Goal: Answer question/provide support: Share knowledge or assist other users

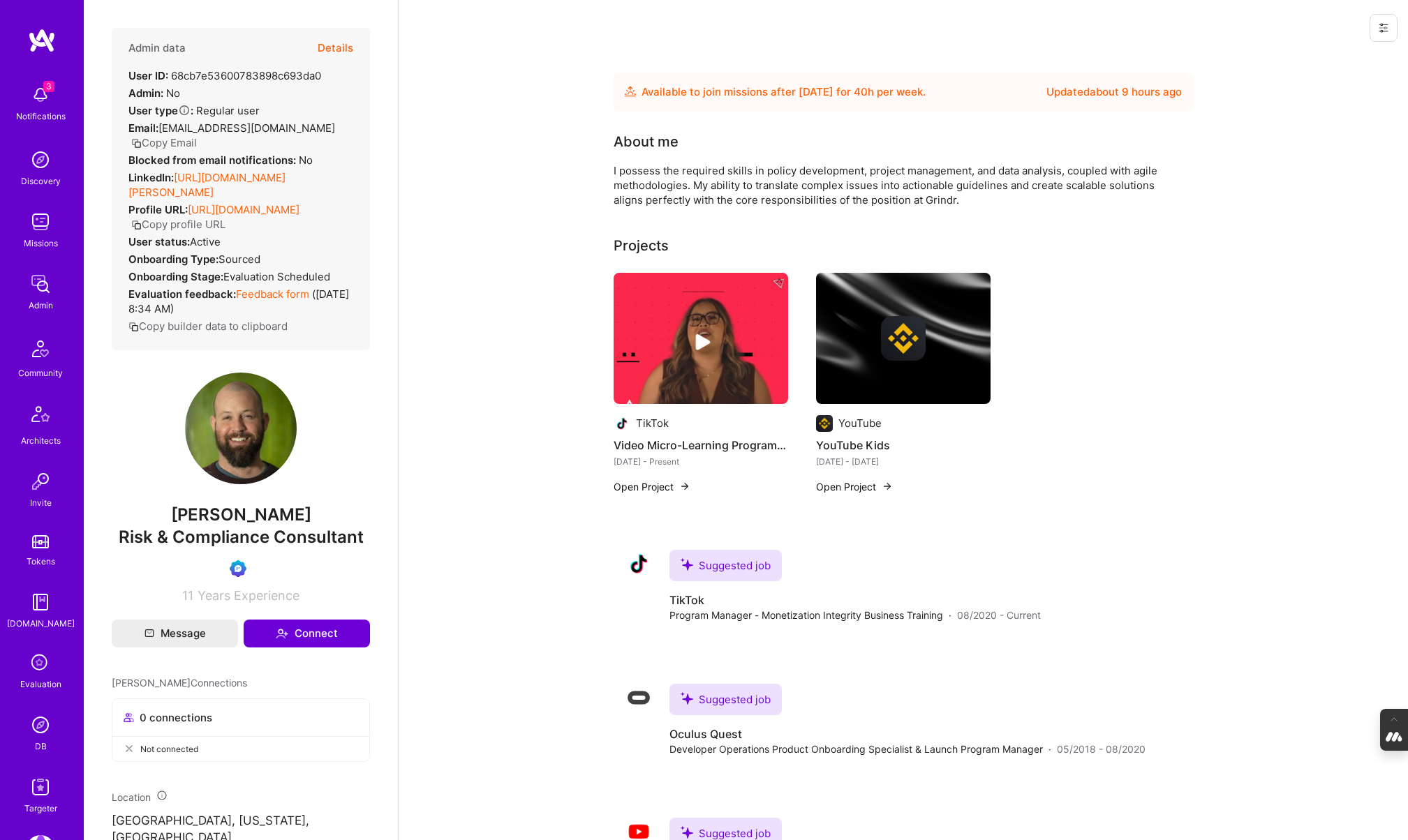
click at [335, 47] on button "Details" at bounding box center [335, 48] width 35 height 40
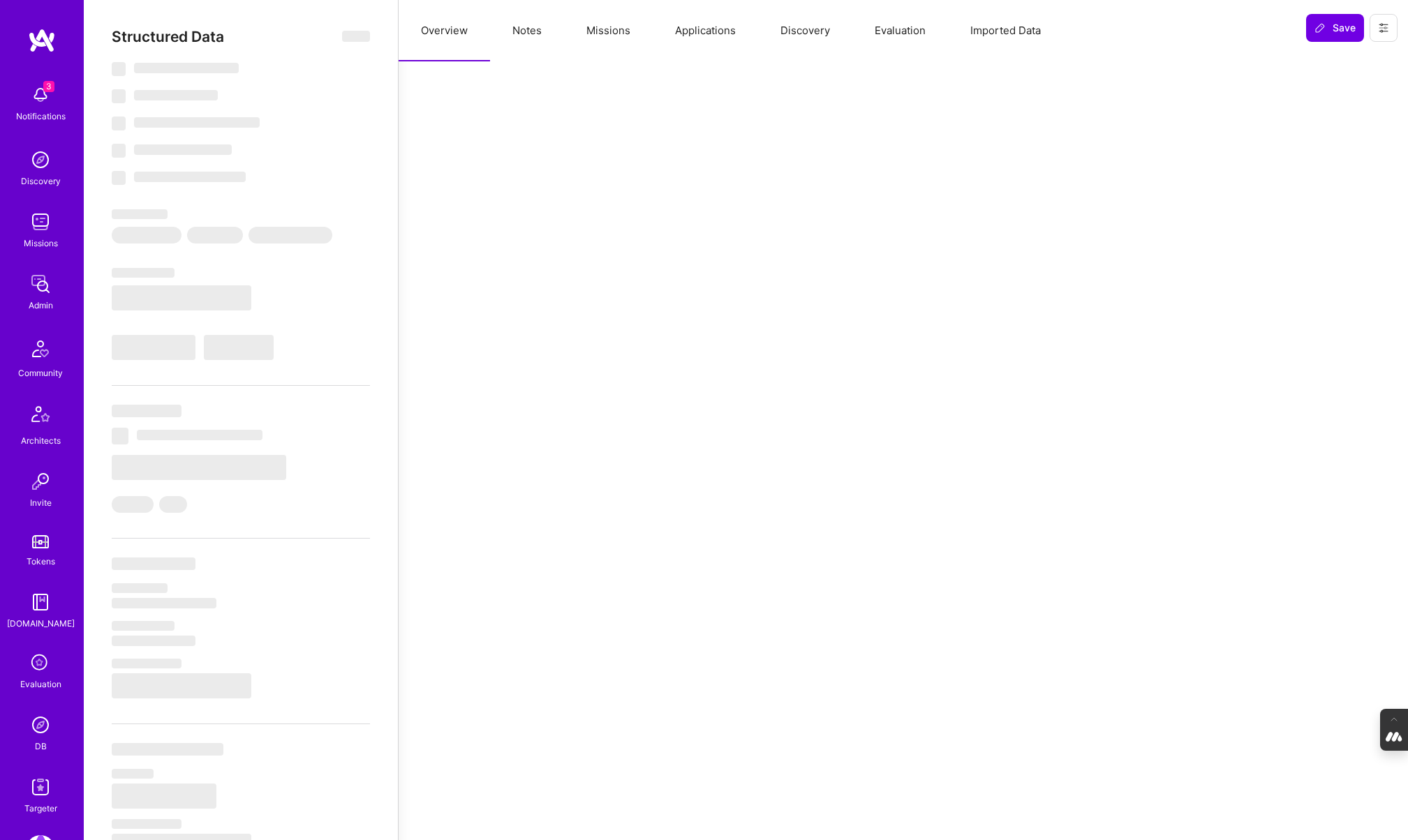
click at [896, 29] on button "Evaluation" at bounding box center [901, 31] width 96 height 61
select select "Future Date"
select select "Verified"
select select "US"
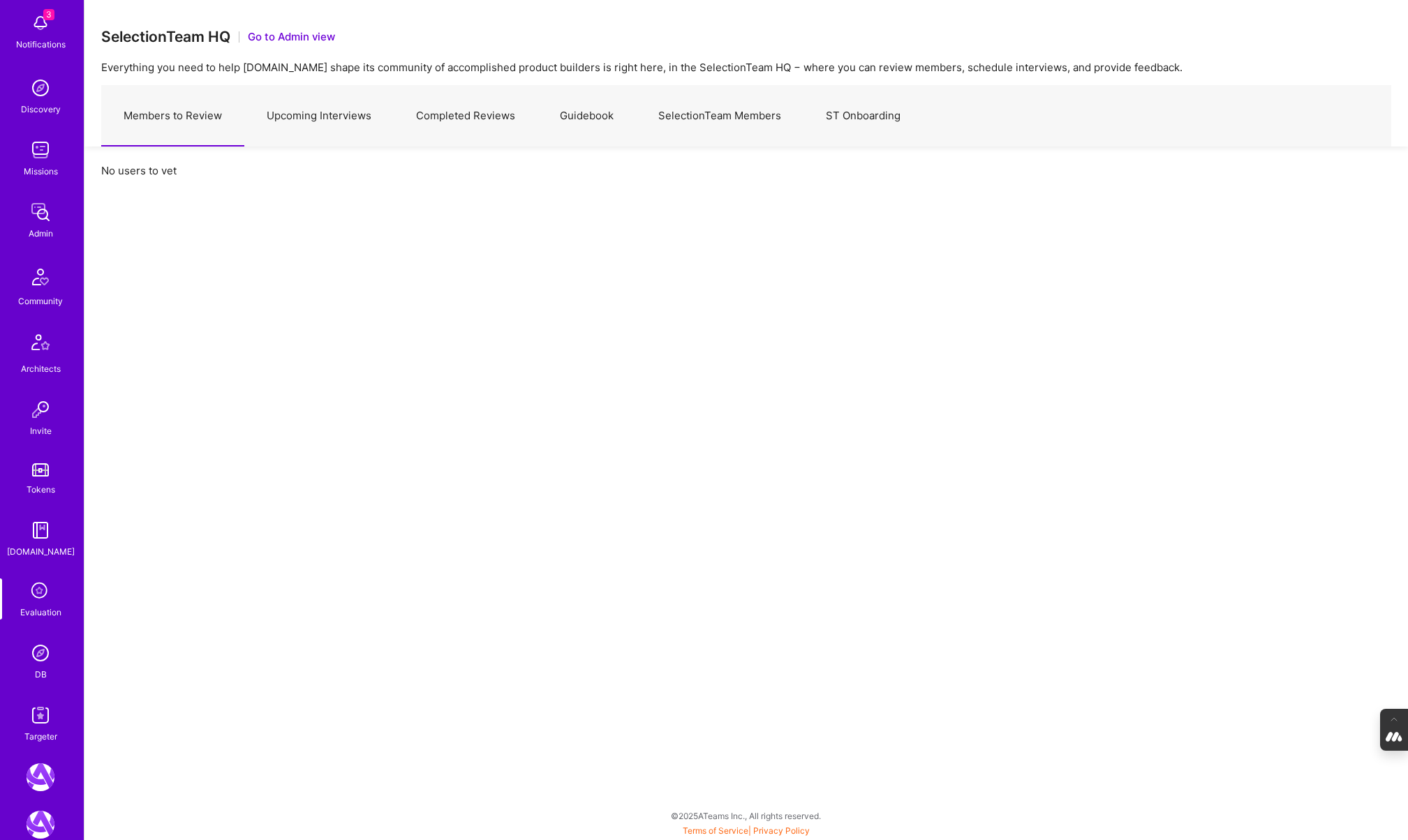
scroll to position [78, 0]
click at [39, 527] on img at bounding box center [40, 525] width 28 height 28
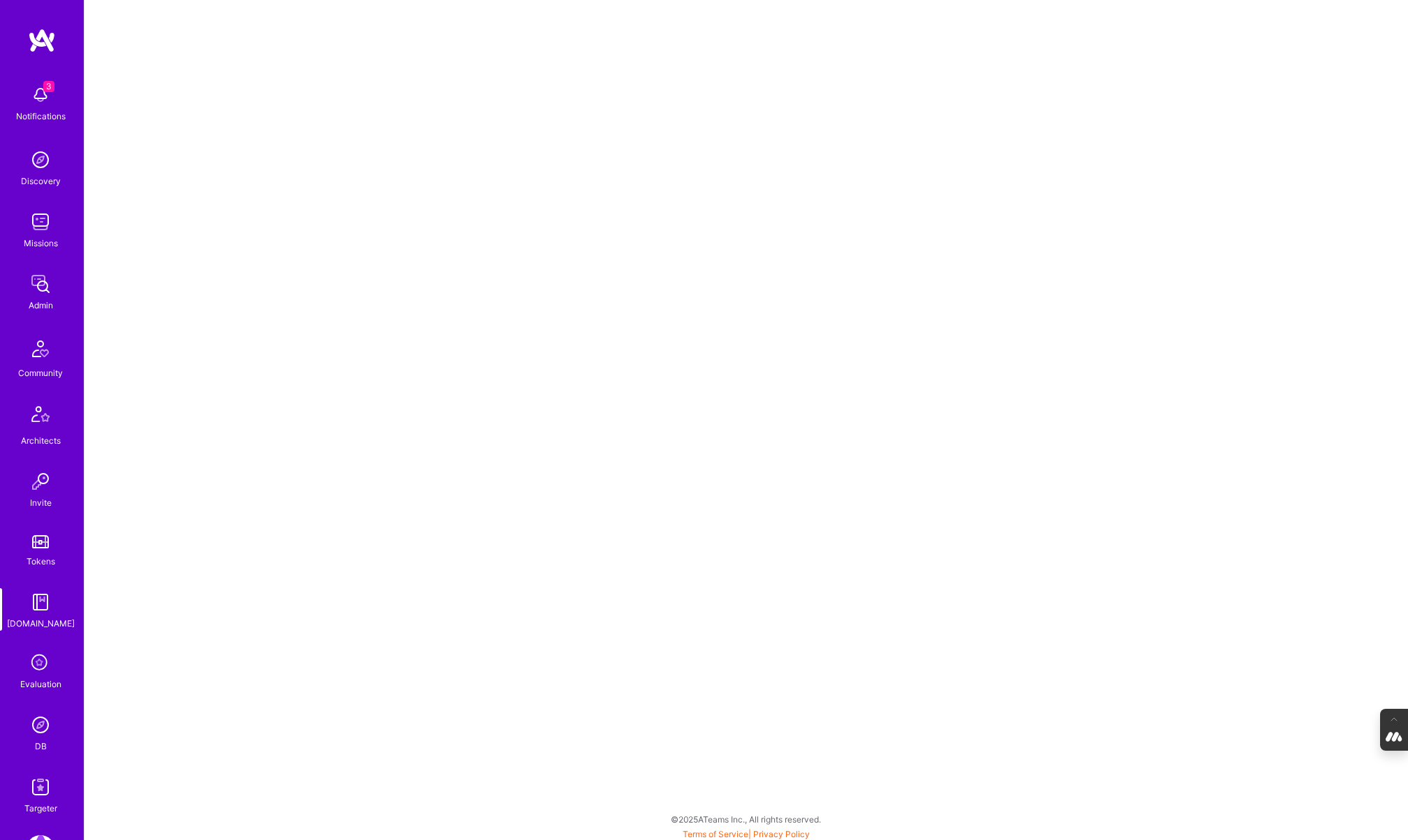
click at [37, 732] on img at bounding box center [40, 725] width 28 height 28
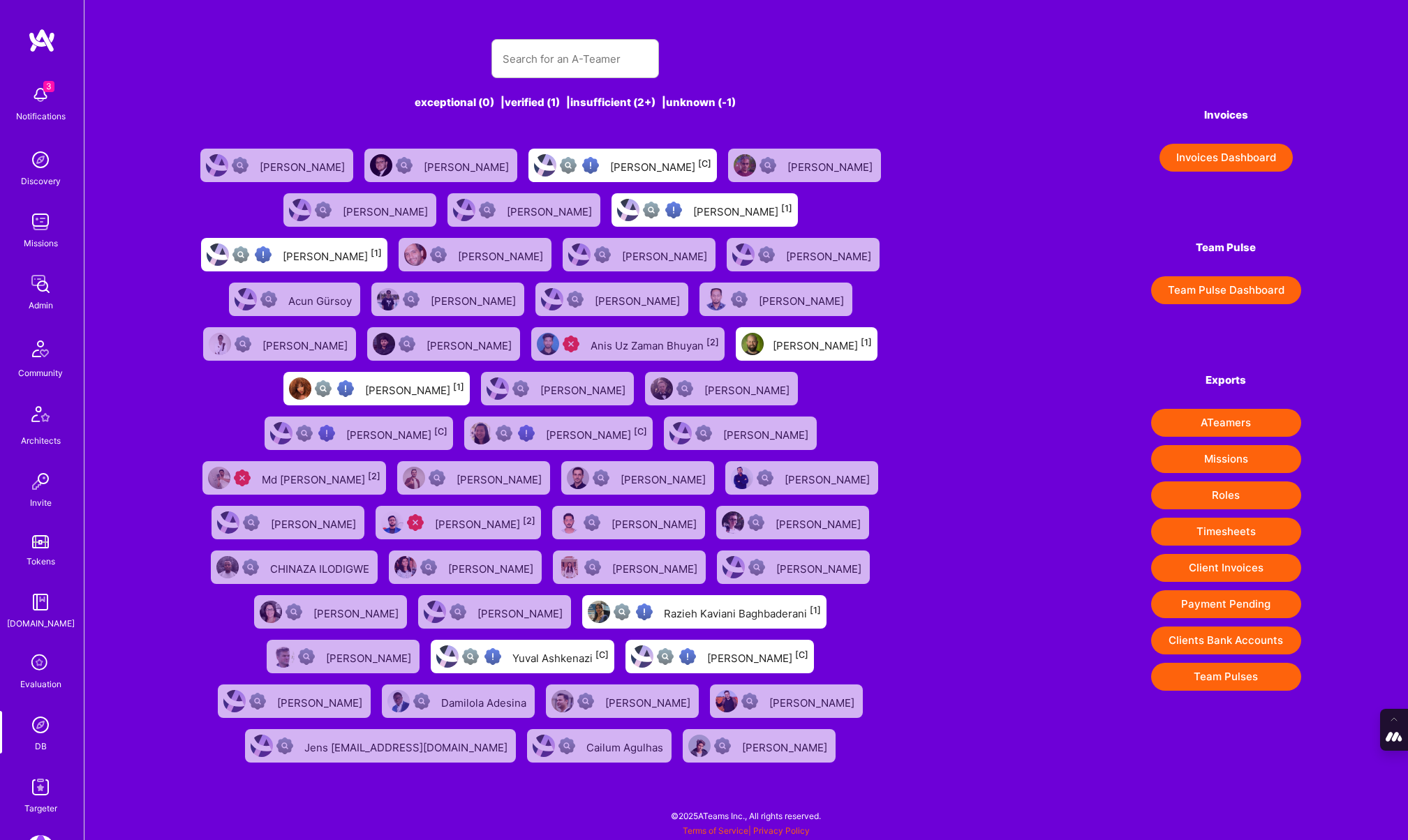
click at [36, 673] on icon at bounding box center [40, 664] width 27 height 27
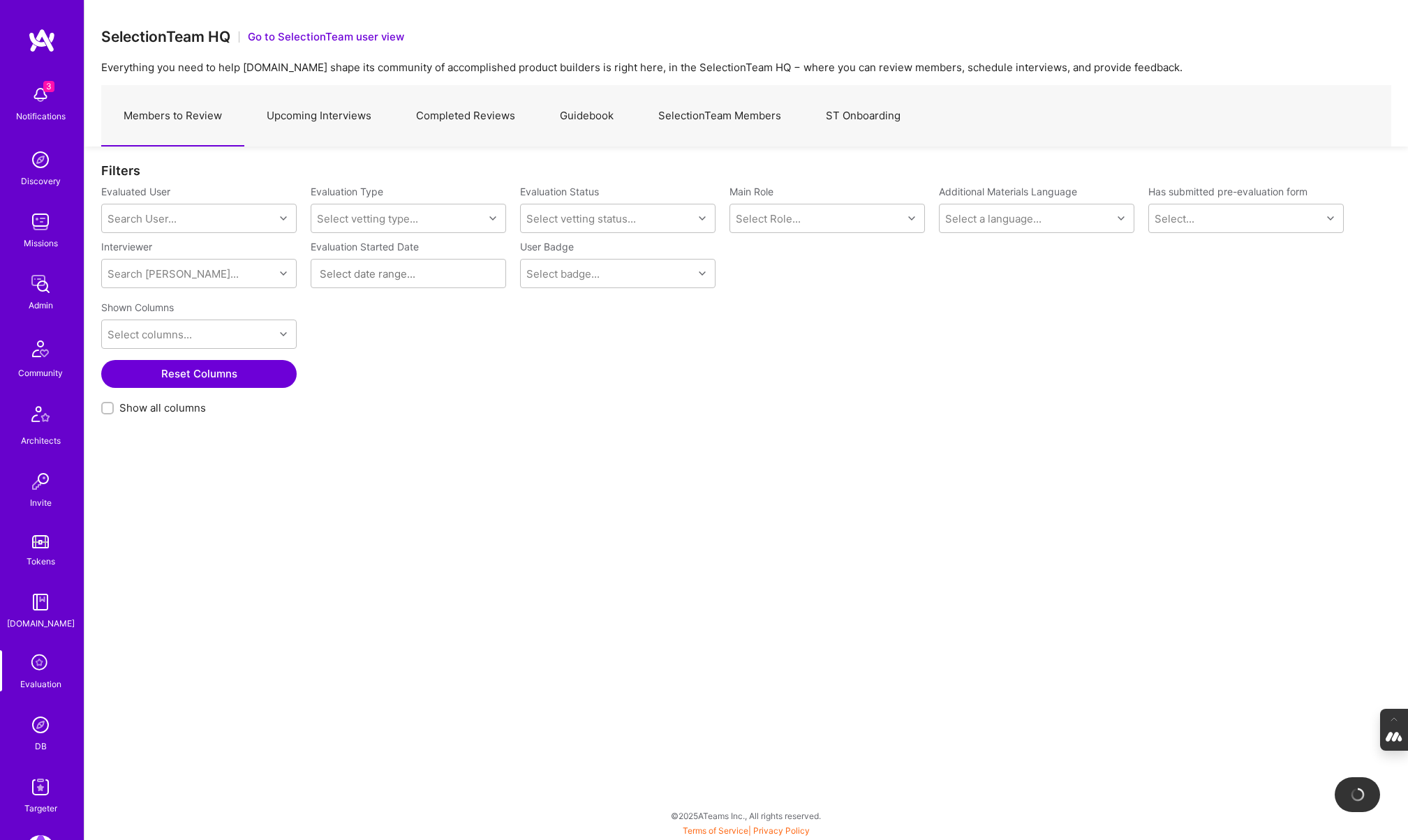
click at [673, 128] on link "SelectionTeam Members" at bounding box center [719, 116] width 168 height 60
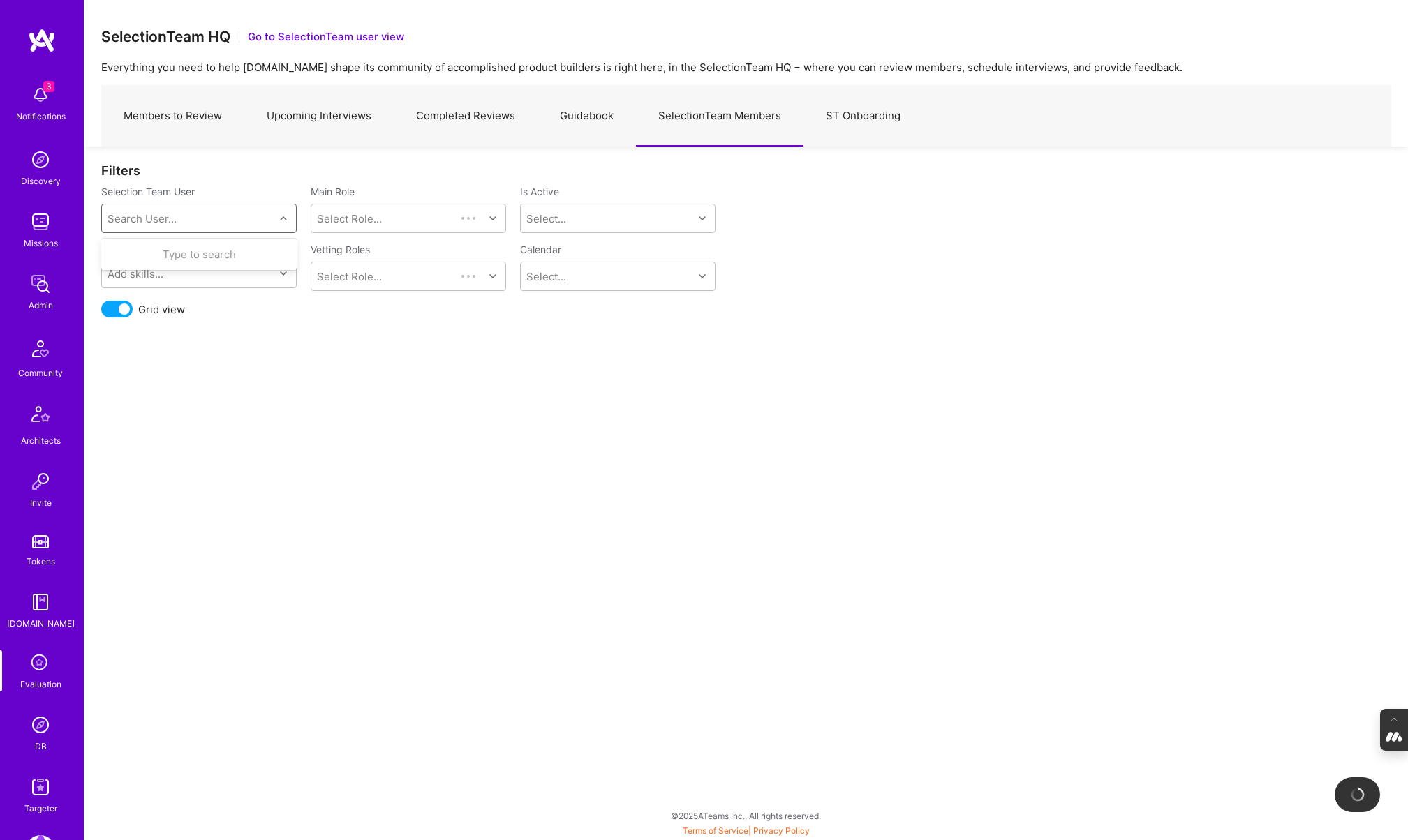
click at [143, 226] on div "Search User..." at bounding box center [188, 218] width 173 height 28
type input "javier"
click at [182, 253] on div "Javier Rincon" at bounding box center [217, 254] width 142 height 14
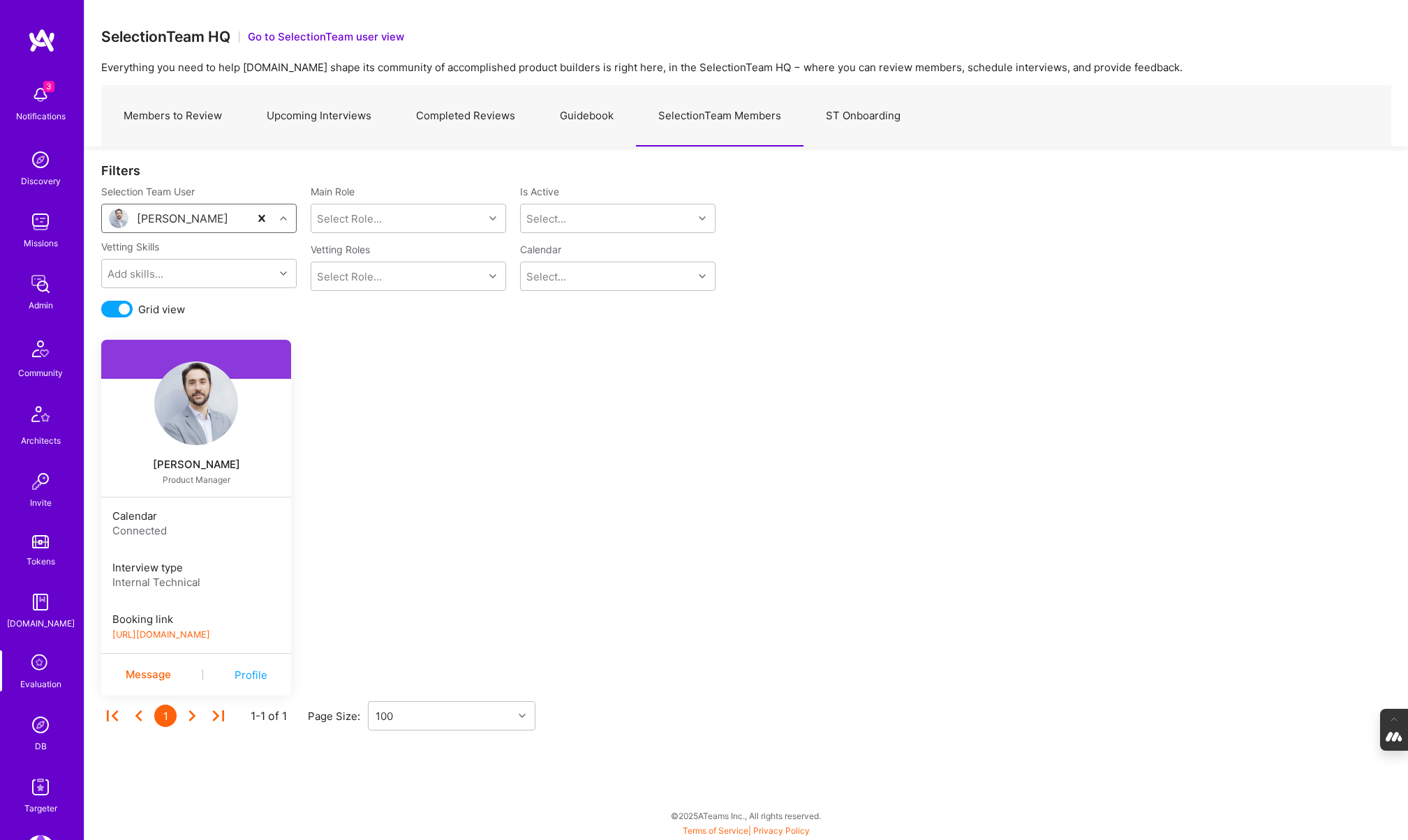
click at [210, 633] on link "https://platform-v2.a.team/interview-scheduling/booking/javierrincon/evaluation" at bounding box center [161, 634] width 98 height 11
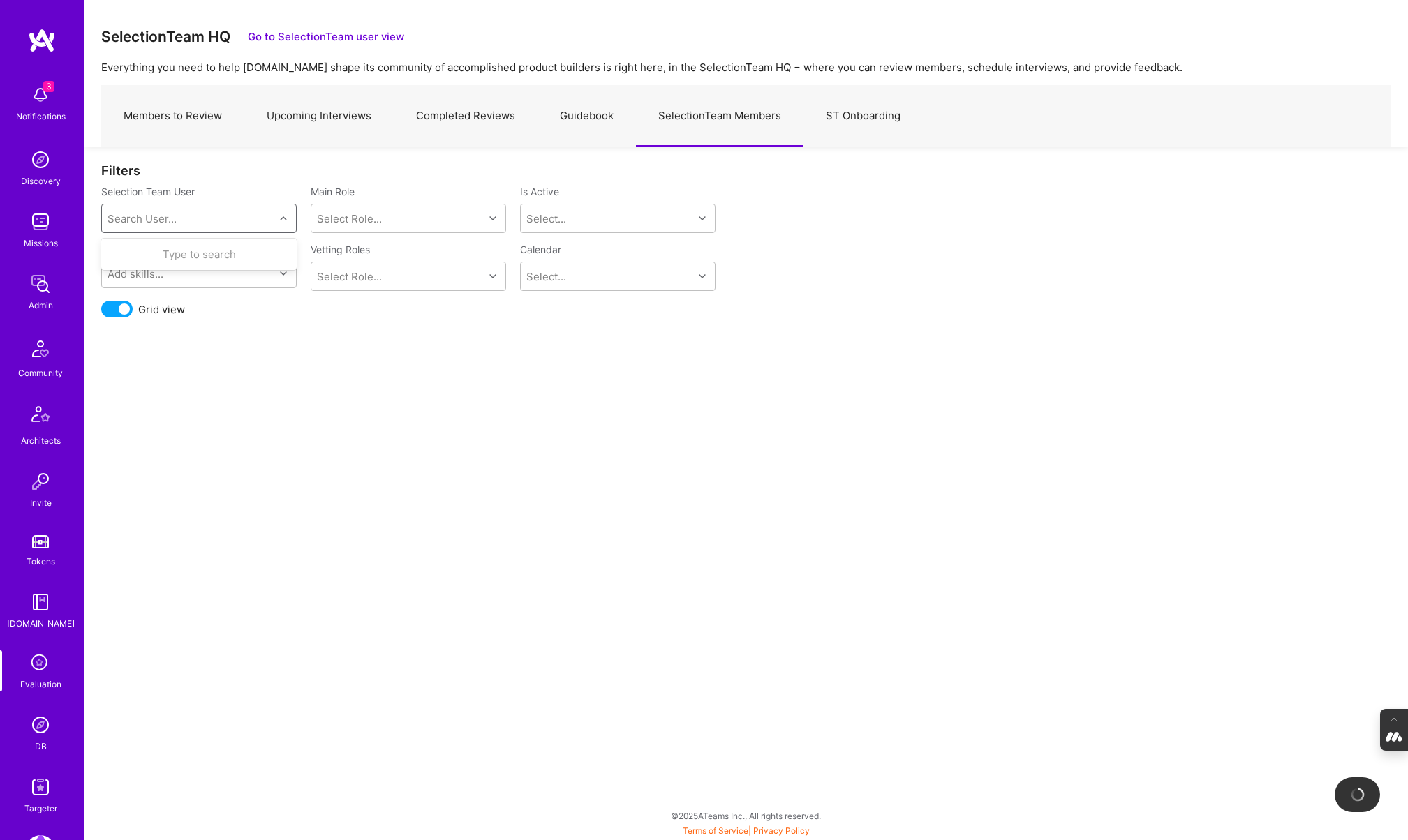
click at [173, 220] on div "Search User..." at bounding box center [142, 219] width 69 height 14
type input "tiago"
click at [183, 255] on div "Tiago Santos" at bounding box center [217, 254] width 142 height 14
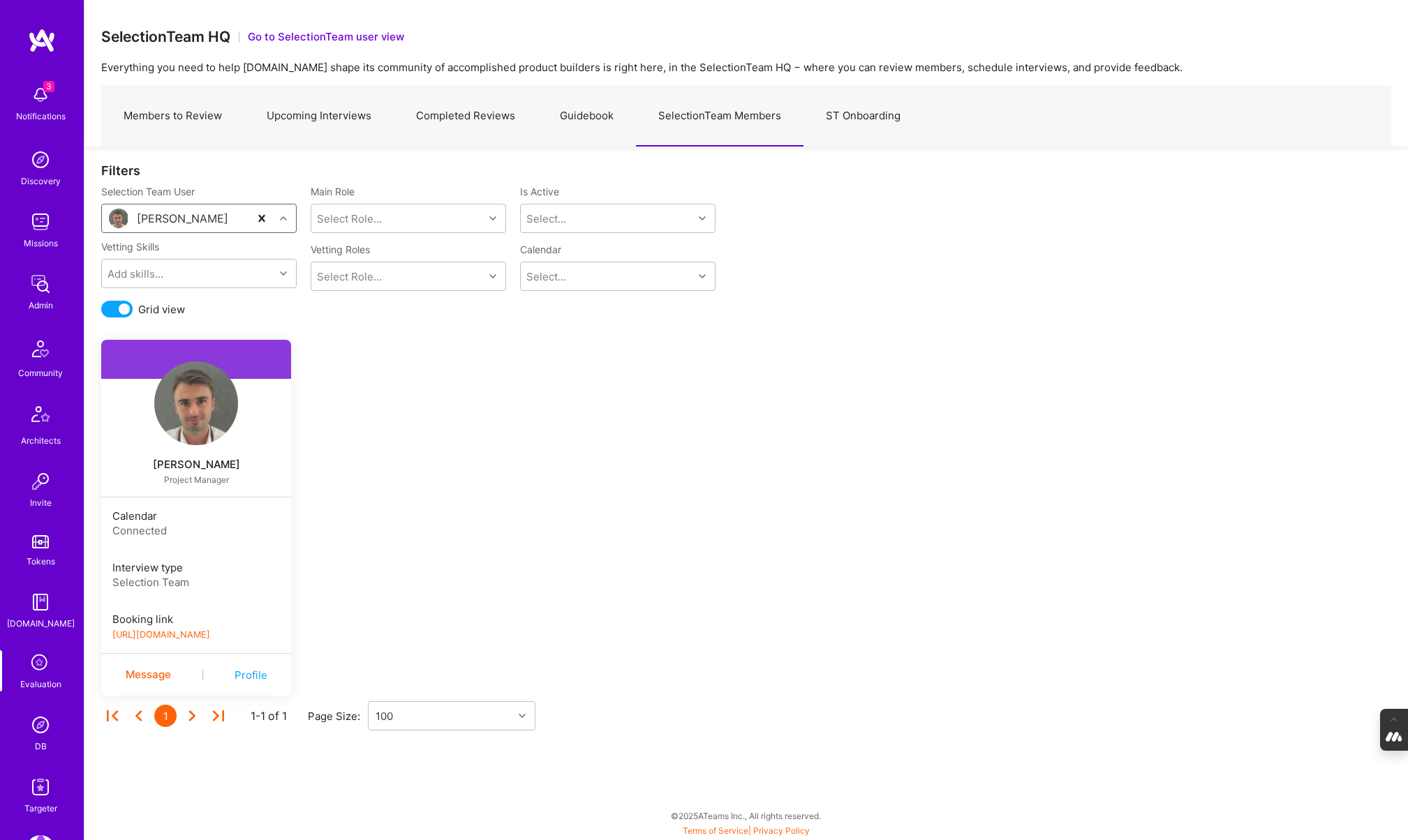
click at [204, 637] on link "https://book.a.team/tiagosantos/evaluation" at bounding box center [161, 634] width 98 height 11
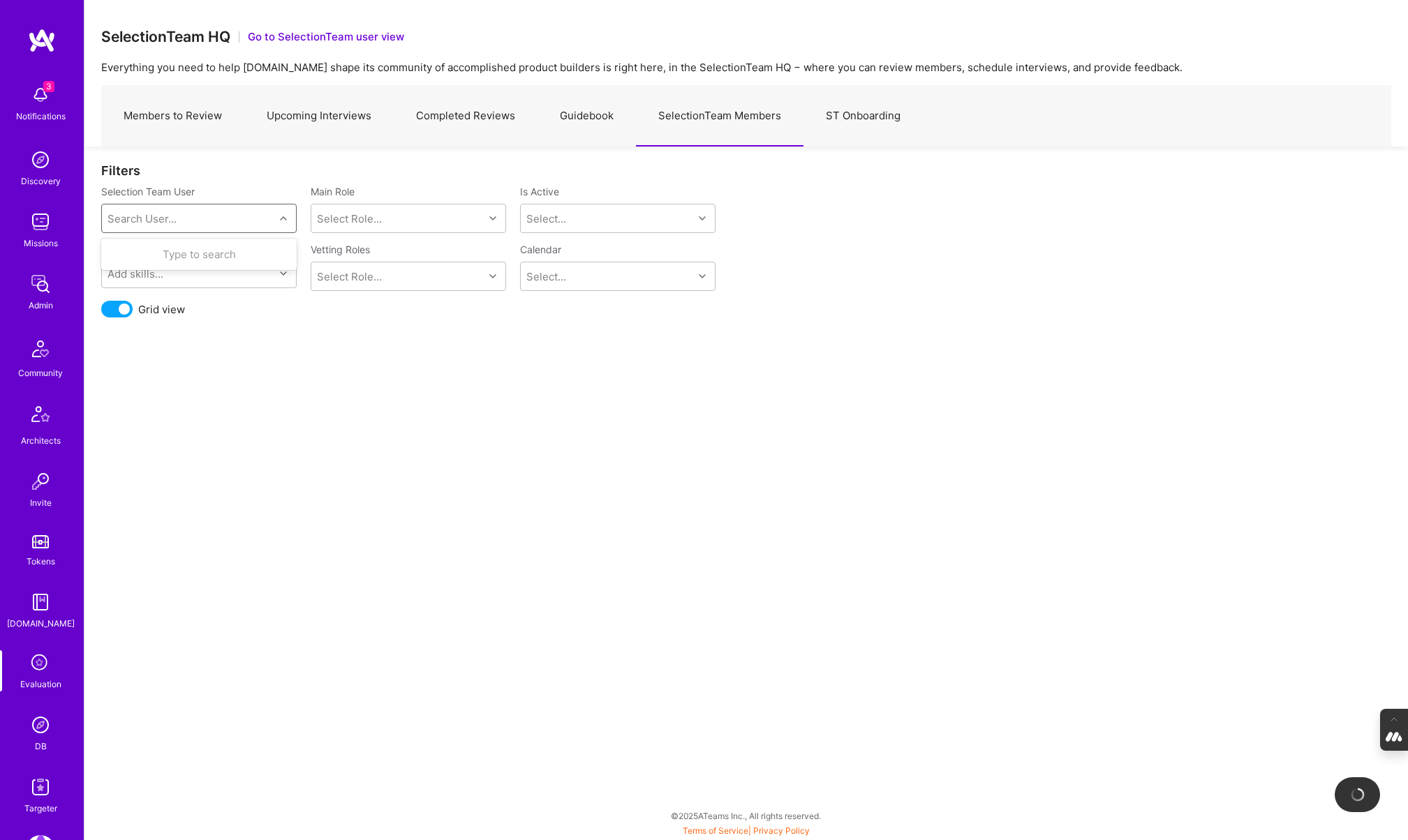
click at [204, 215] on div "Search User..." at bounding box center [188, 218] width 173 height 28
type input "wil"
click at [191, 264] on div "wil@wilschmor.ca" at bounding box center [217, 268] width 142 height 14
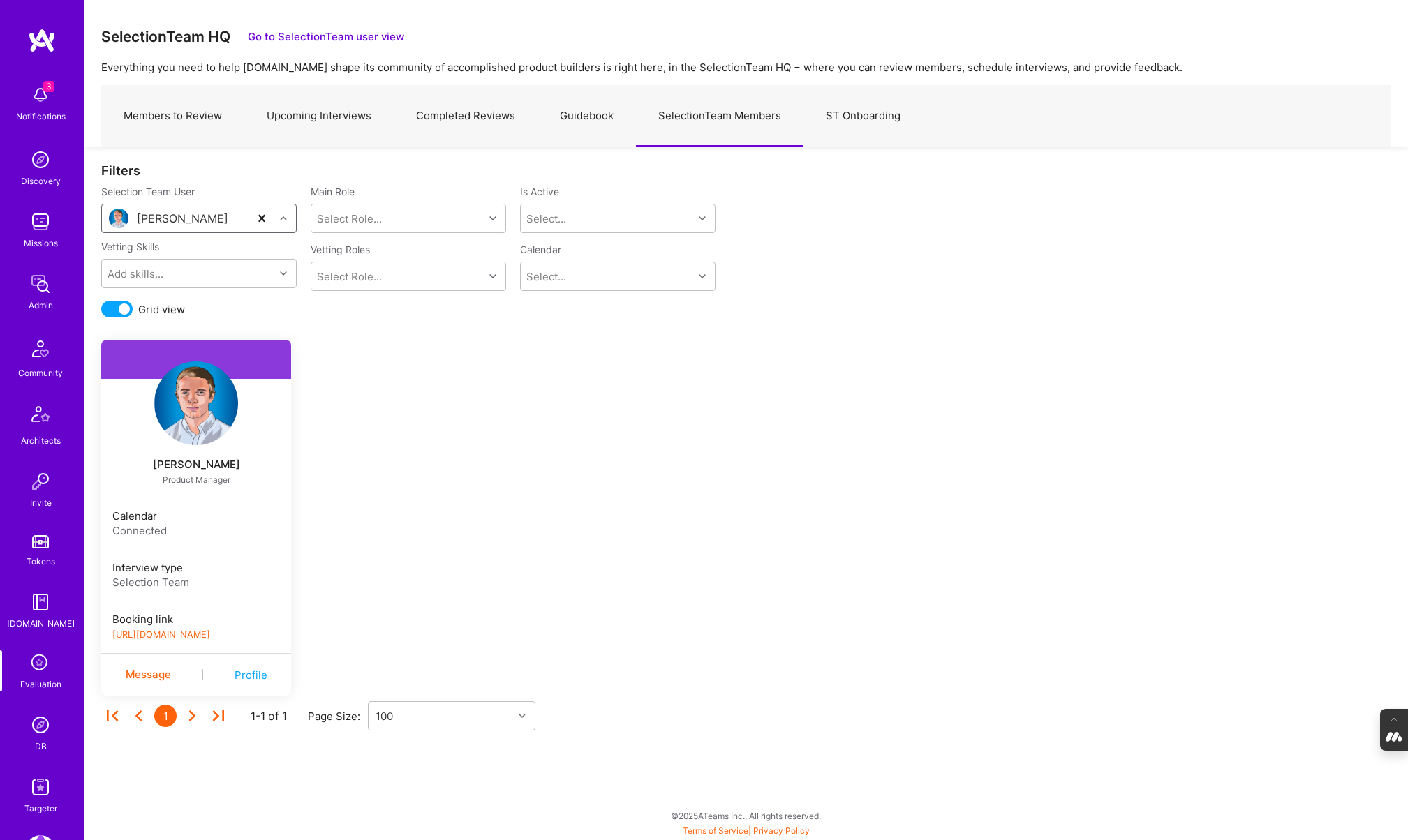
click at [190, 634] on link "https://book.a.team/wilschmor/evaluation" at bounding box center [161, 634] width 98 height 11
click at [286, 112] on link "Upcoming Interviews" at bounding box center [319, 116] width 150 height 60
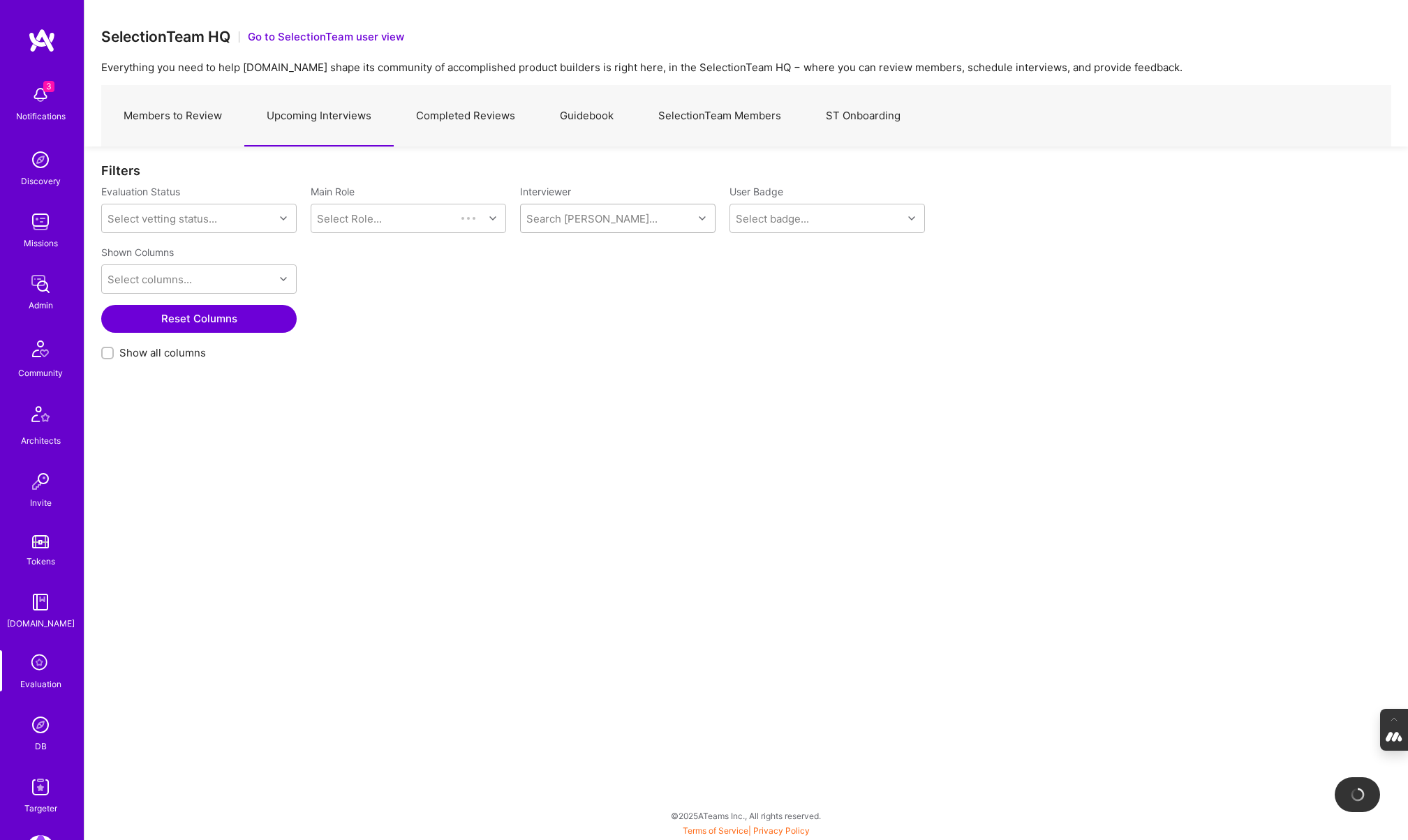
click at [541, 228] on div "Search Vetter..." at bounding box center [607, 218] width 173 height 28
type input "wil"
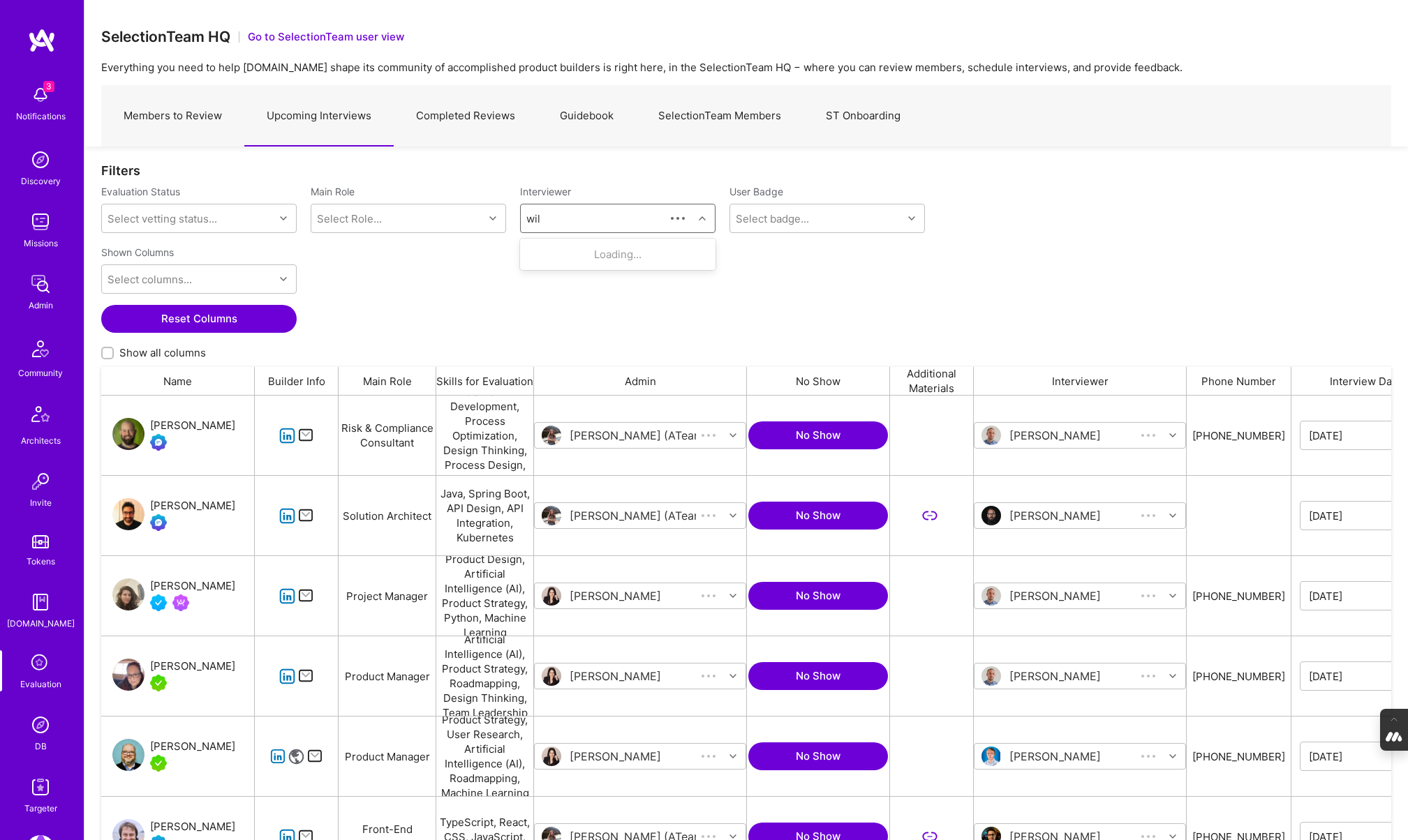
scroll to position [693, 1290]
click at [567, 314] on div "Selection Team" at bounding box center [610, 309] width 91 height 14
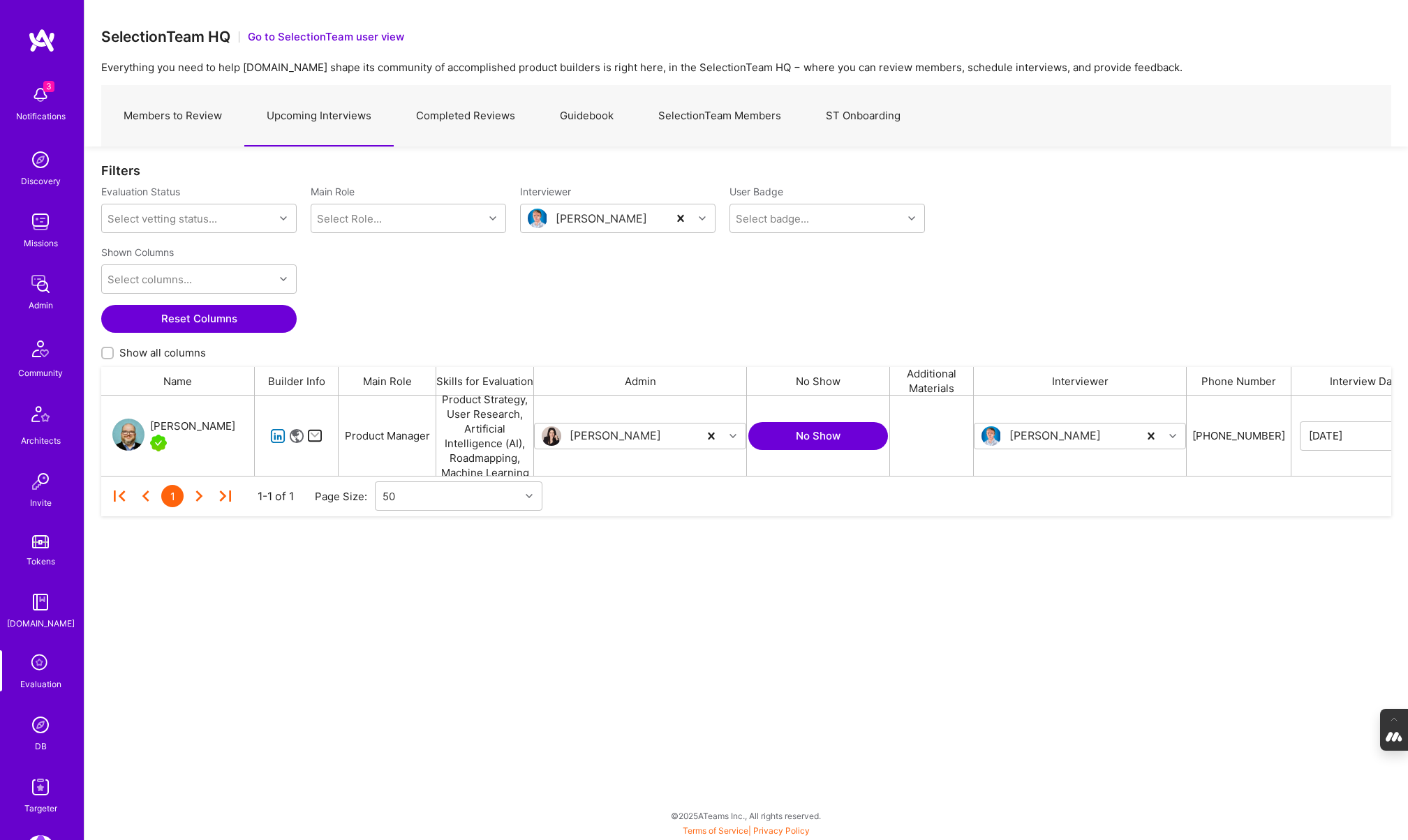
scroll to position [81, 1290]
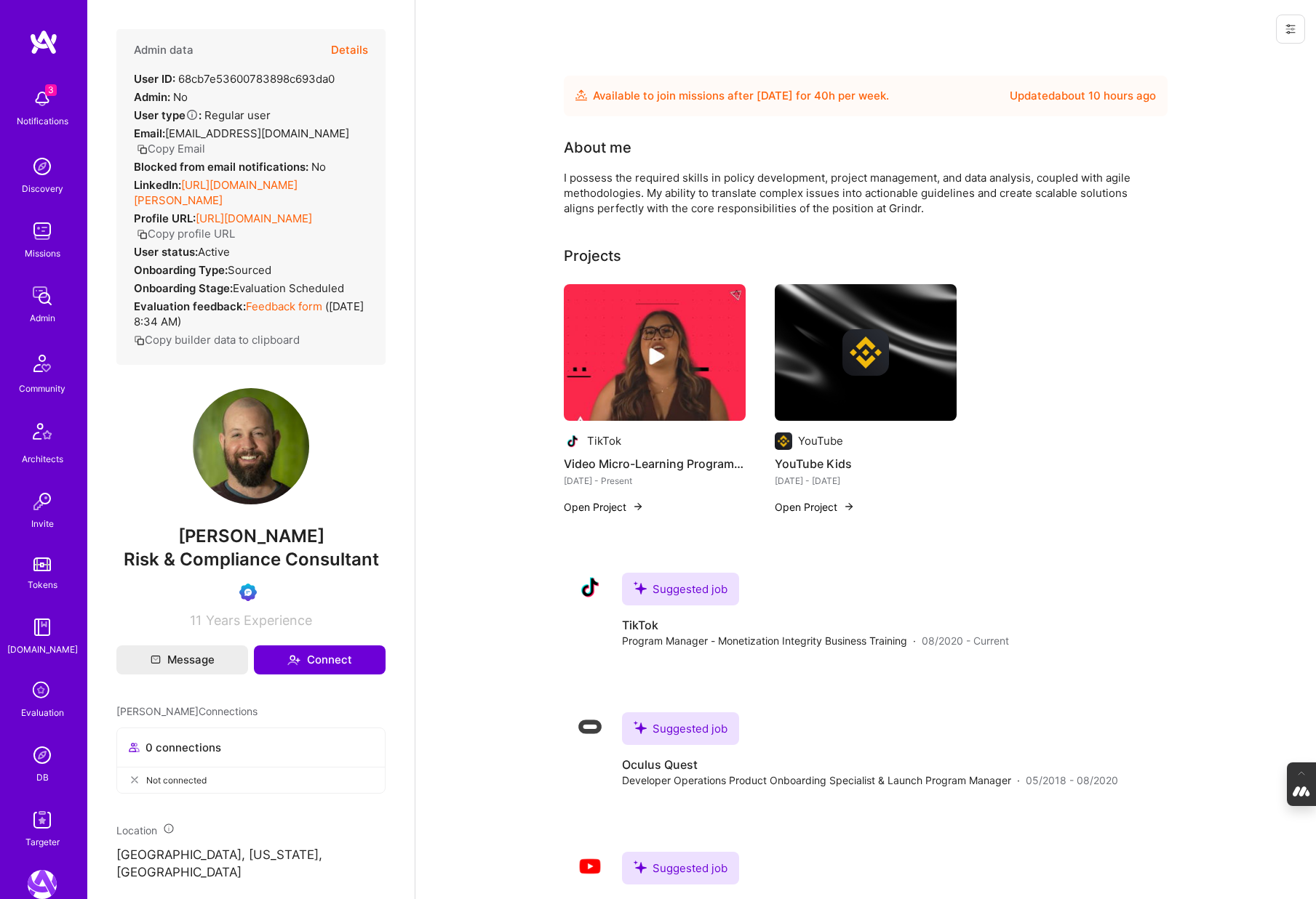
click at [346, 49] on button "Details" at bounding box center [349, 50] width 37 height 42
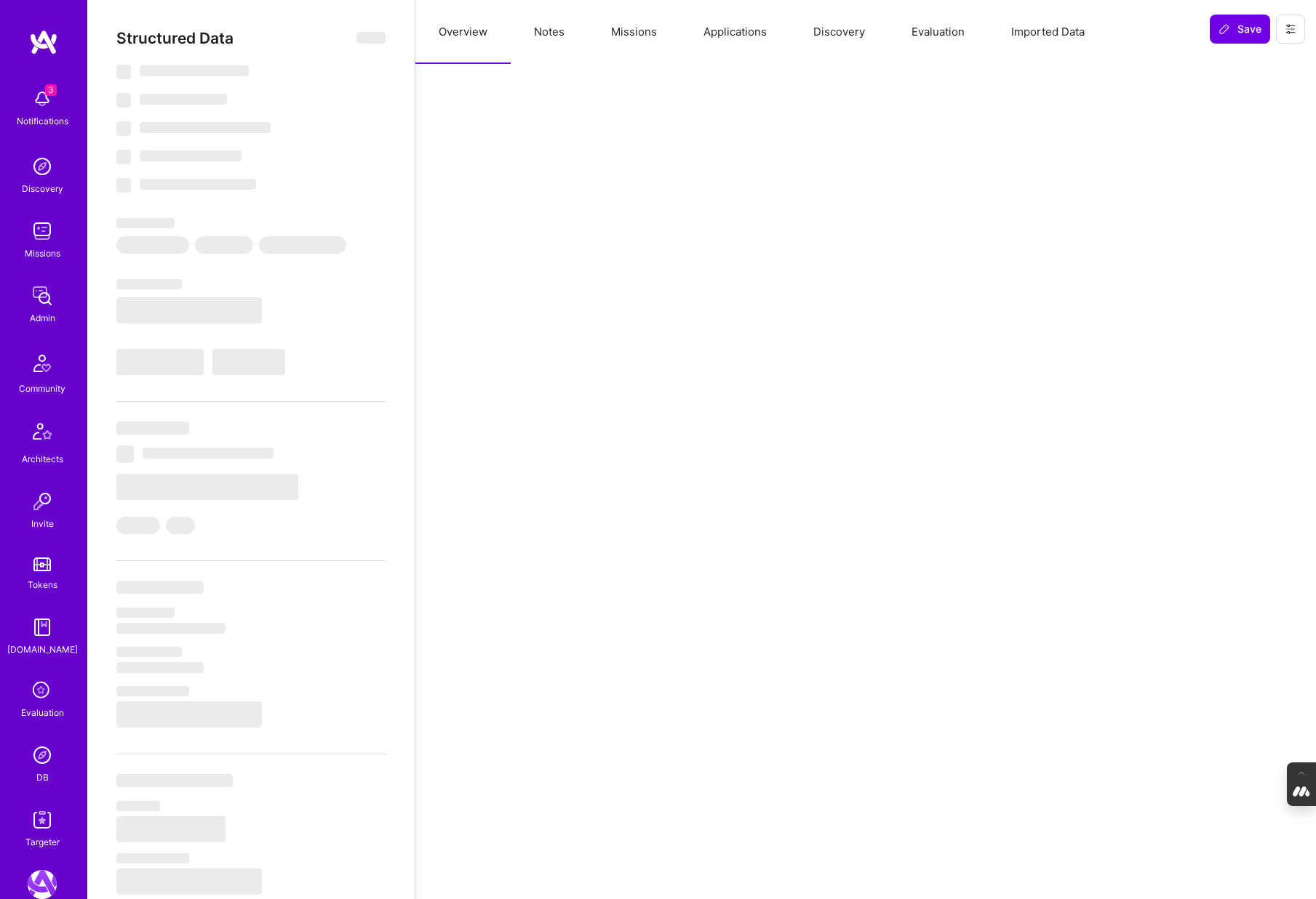
click at [731, 32] on button "Applications" at bounding box center [734, 32] width 110 height 64
select select "Future Date"
select select "Verified"
select select "US"
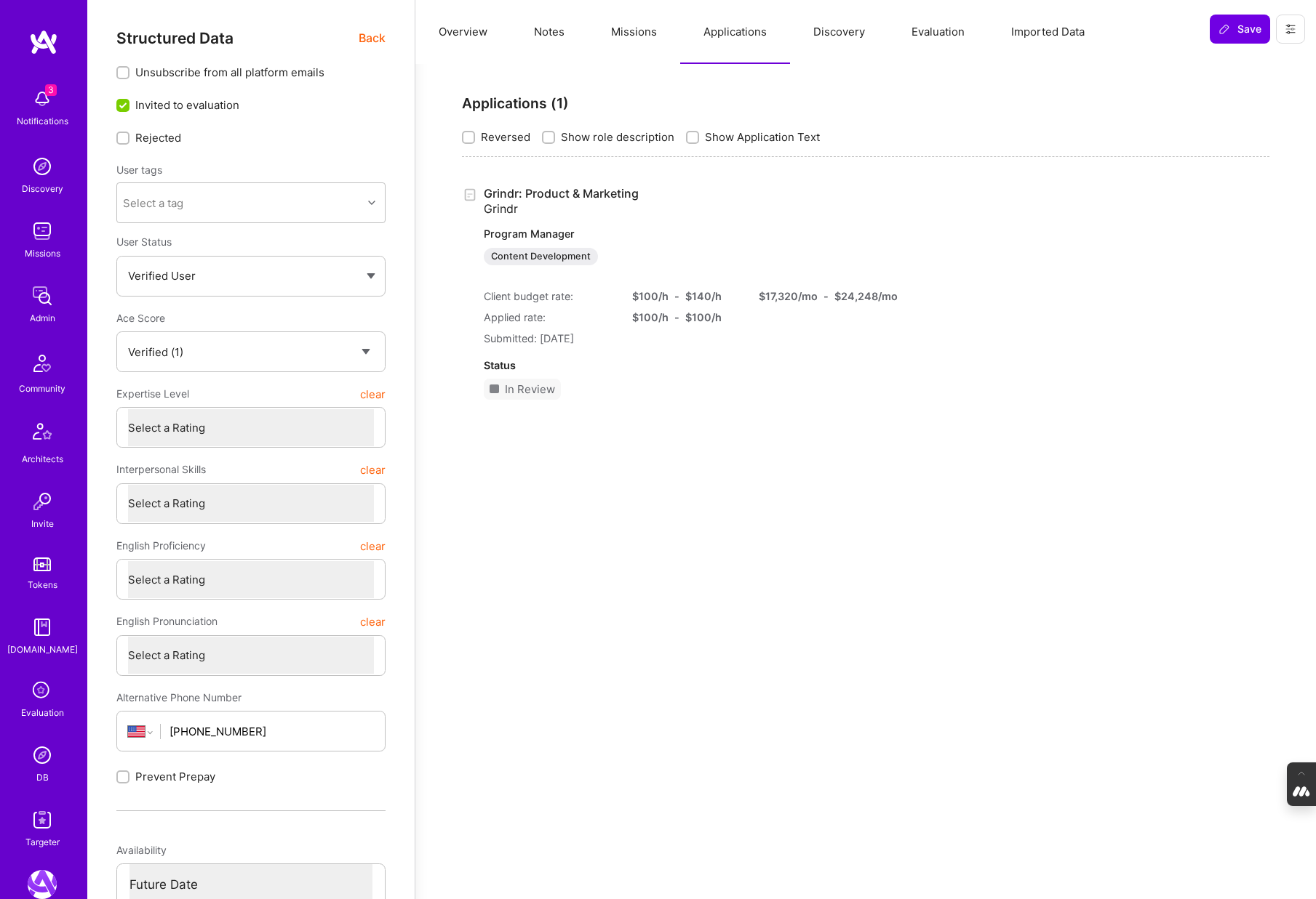
click at [951, 34] on button "Evaluation" at bounding box center [938, 32] width 100 height 64
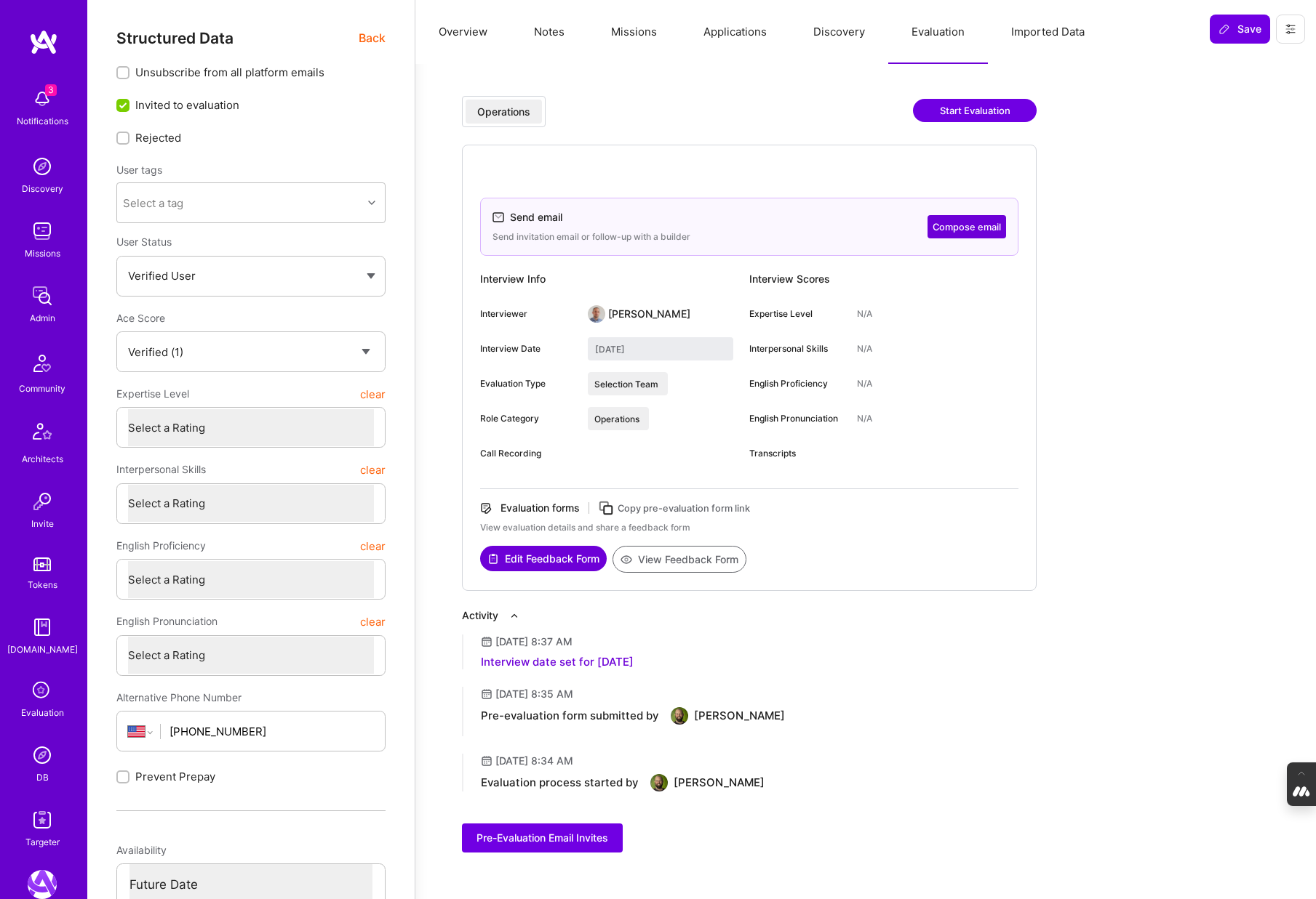
click at [959, 225] on button "Compose email" at bounding box center [966, 226] width 79 height 23
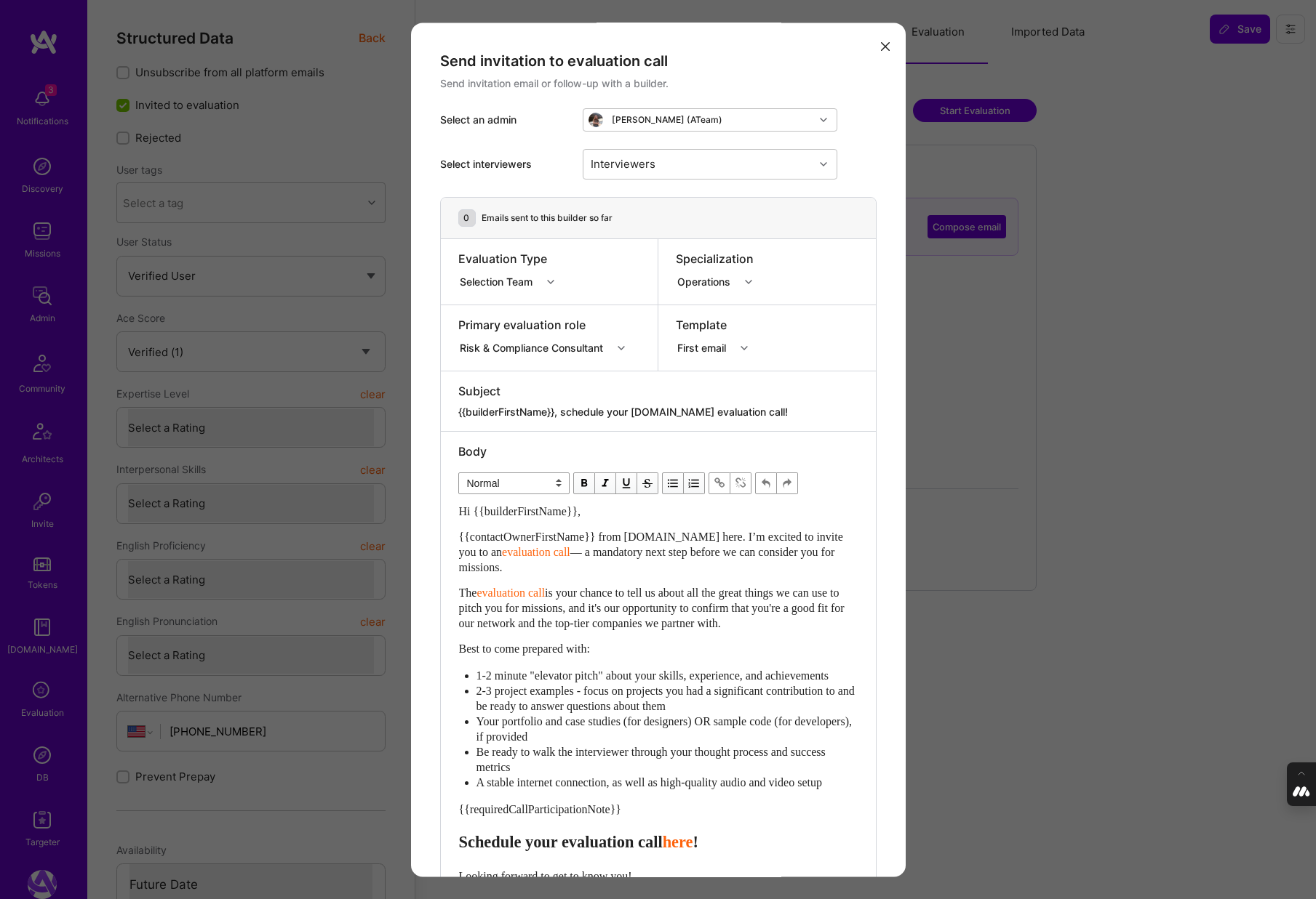
click at [883, 39] on button "modal" at bounding box center [884, 46] width 17 height 24
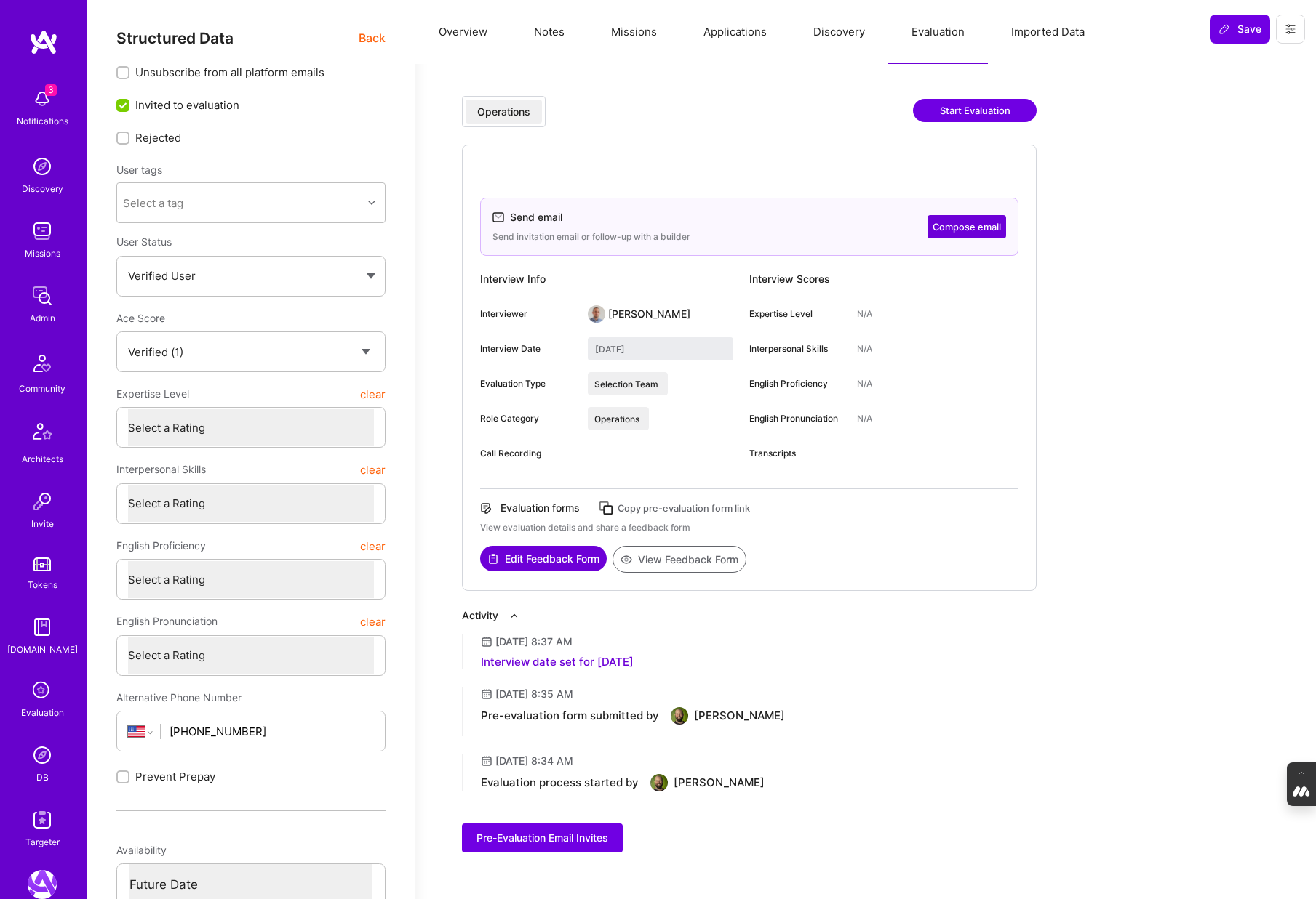
click at [631, 44] on button "Missions" at bounding box center [634, 32] width 92 height 64
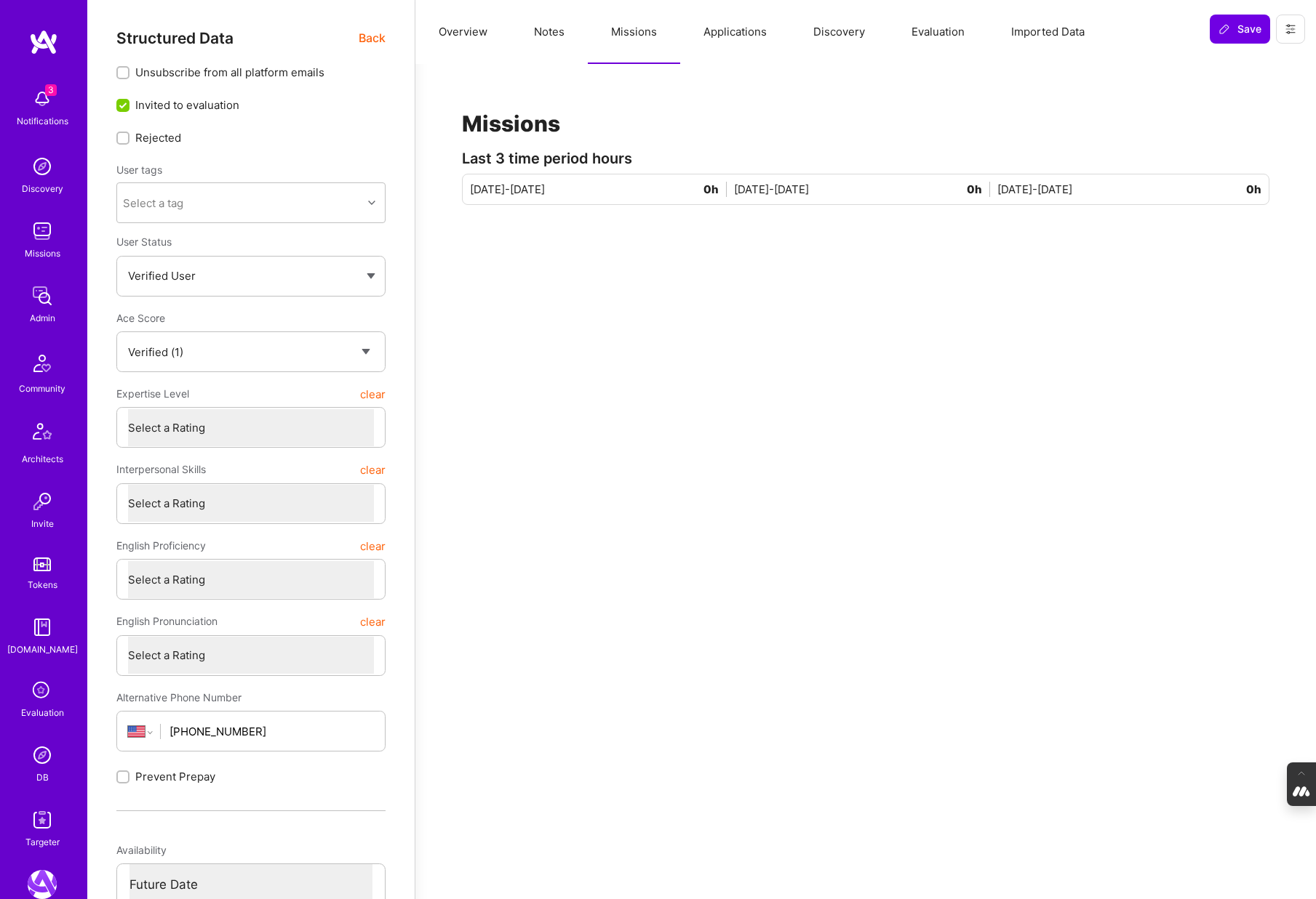
click at [729, 33] on button "Applications" at bounding box center [734, 32] width 110 height 64
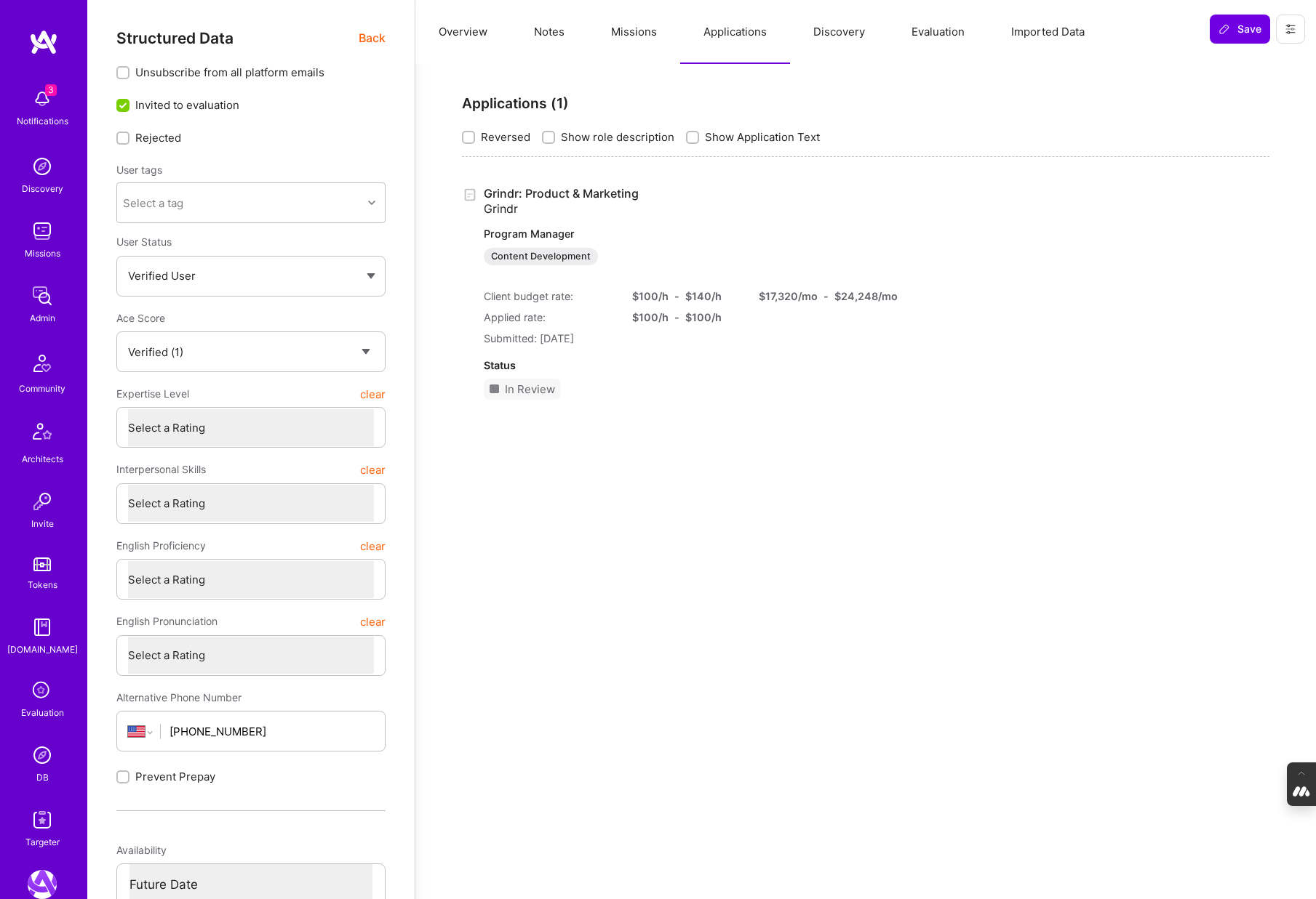
click at [366, 36] on span "Back" at bounding box center [372, 38] width 27 height 18
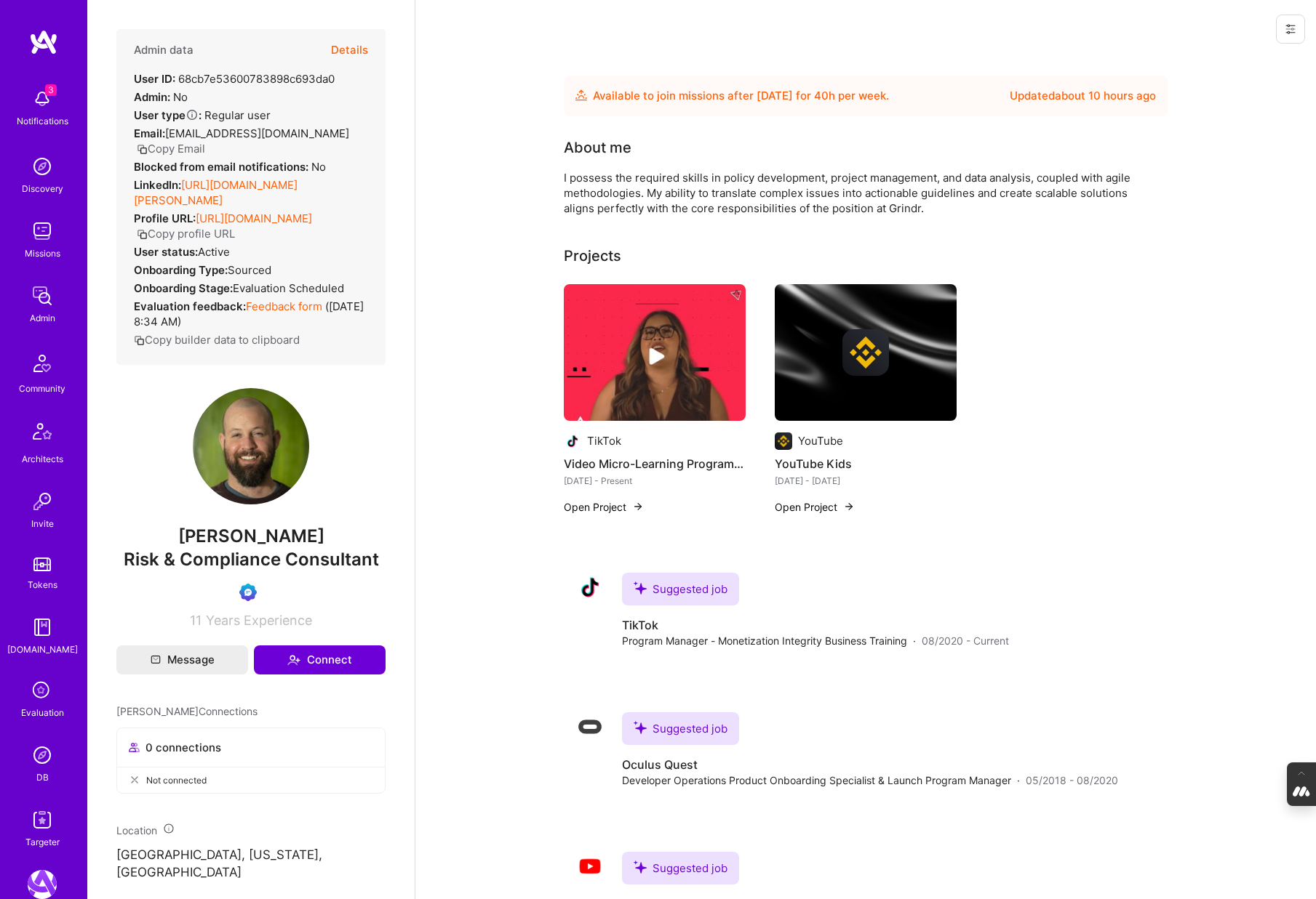
click at [351, 45] on button "Details" at bounding box center [349, 50] width 37 height 42
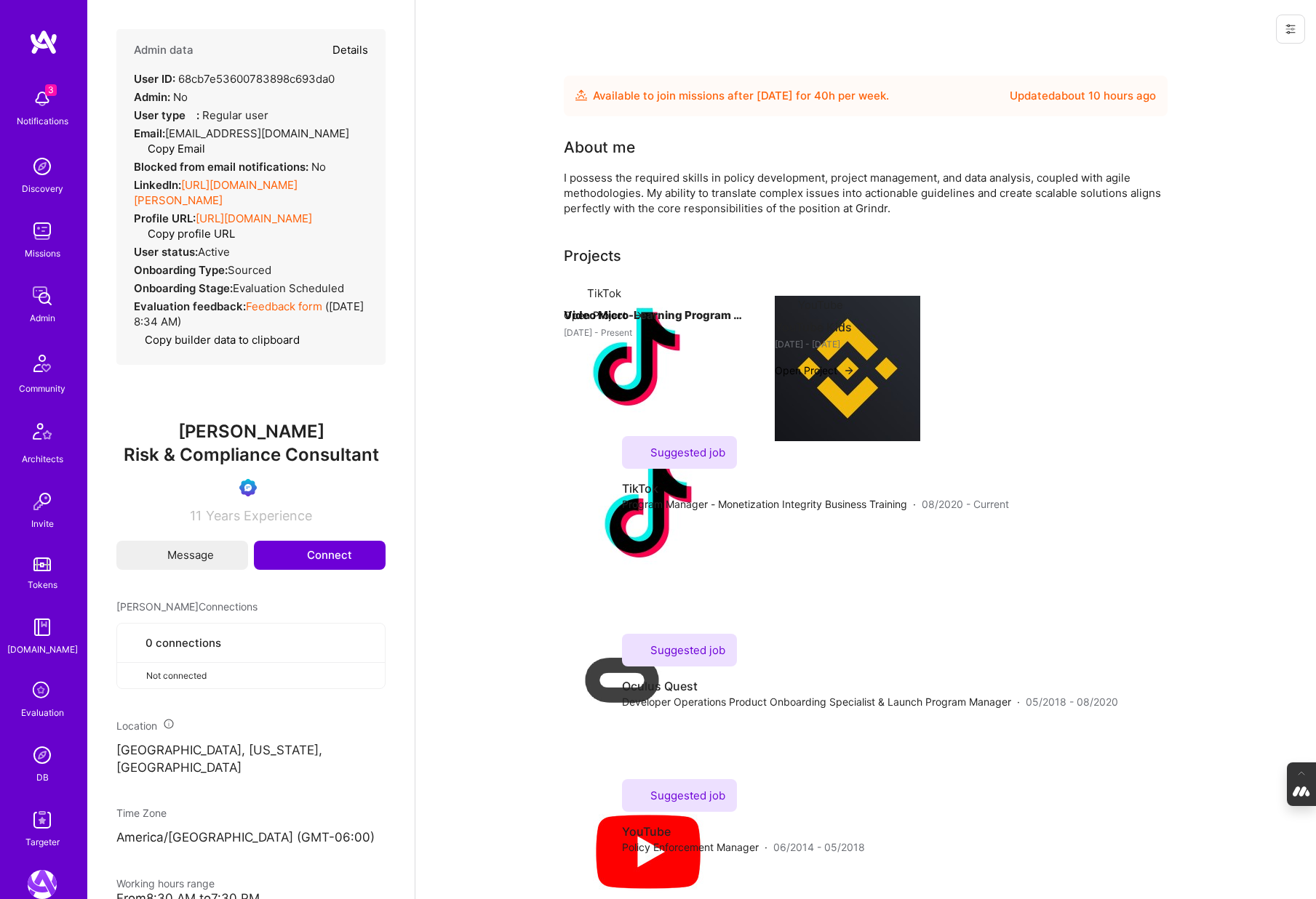
type textarea "x"
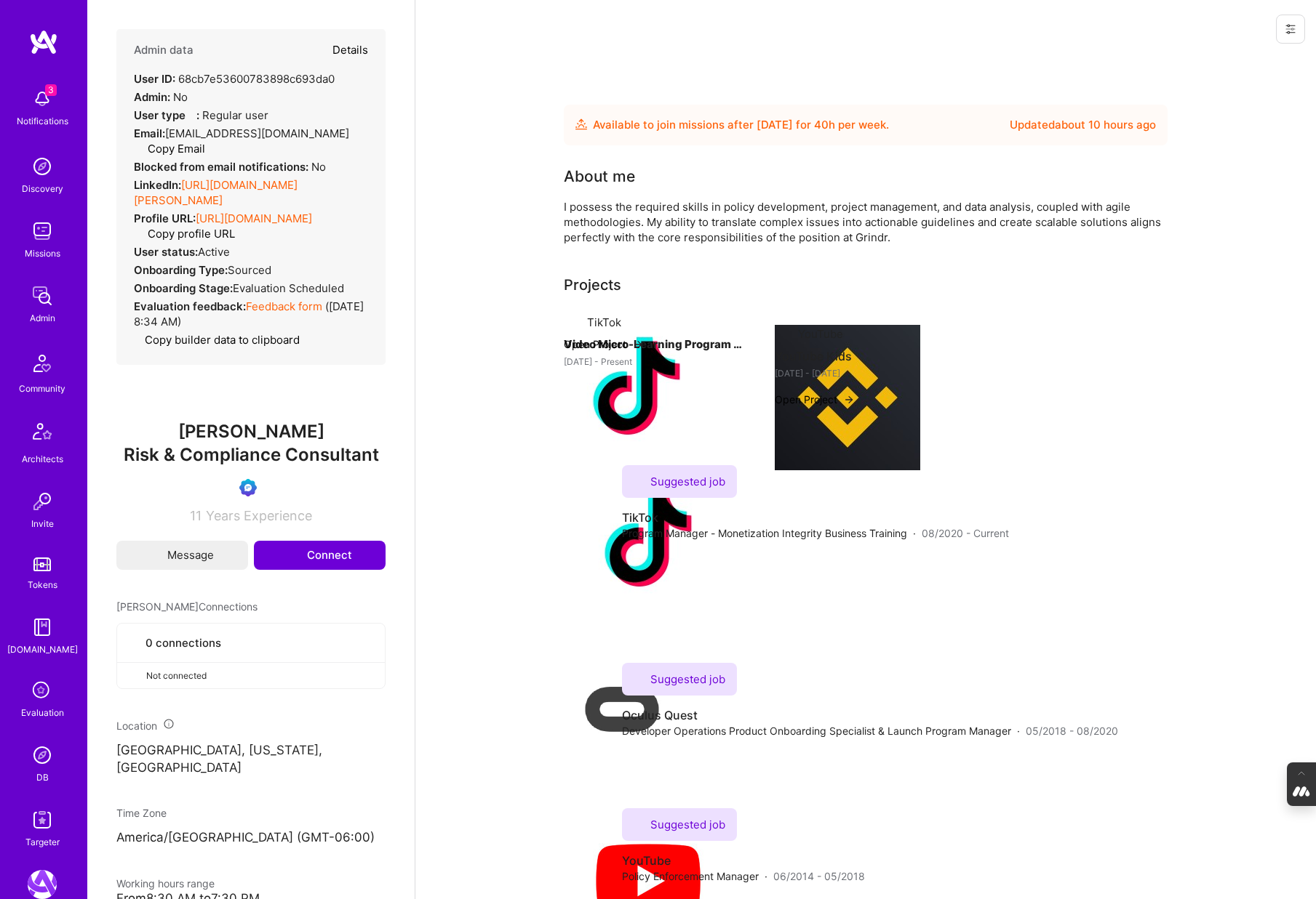
select select "Verified"
select select "US"
select select "Future Date"
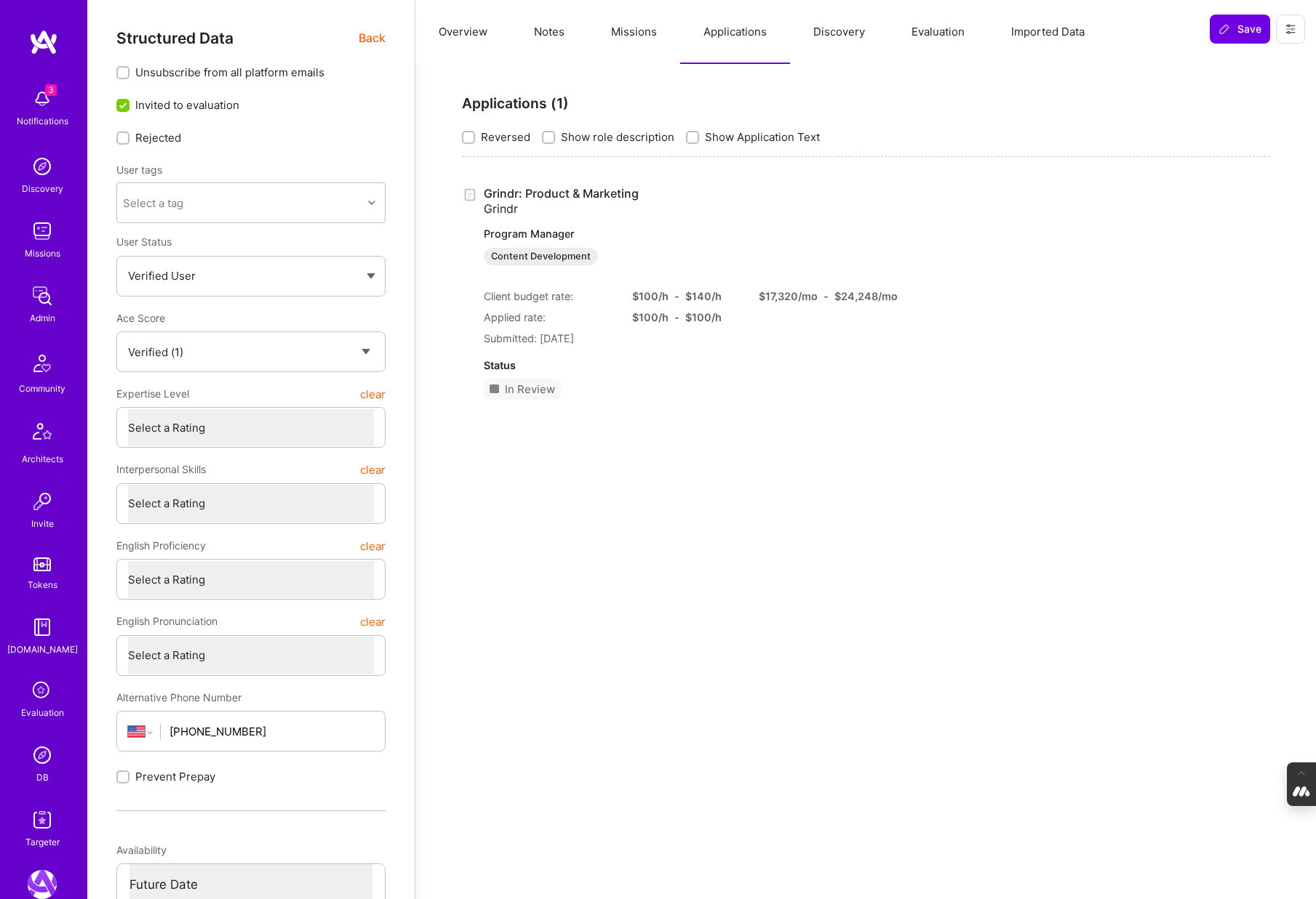
click at [940, 40] on button "Evaluation" at bounding box center [938, 32] width 100 height 64
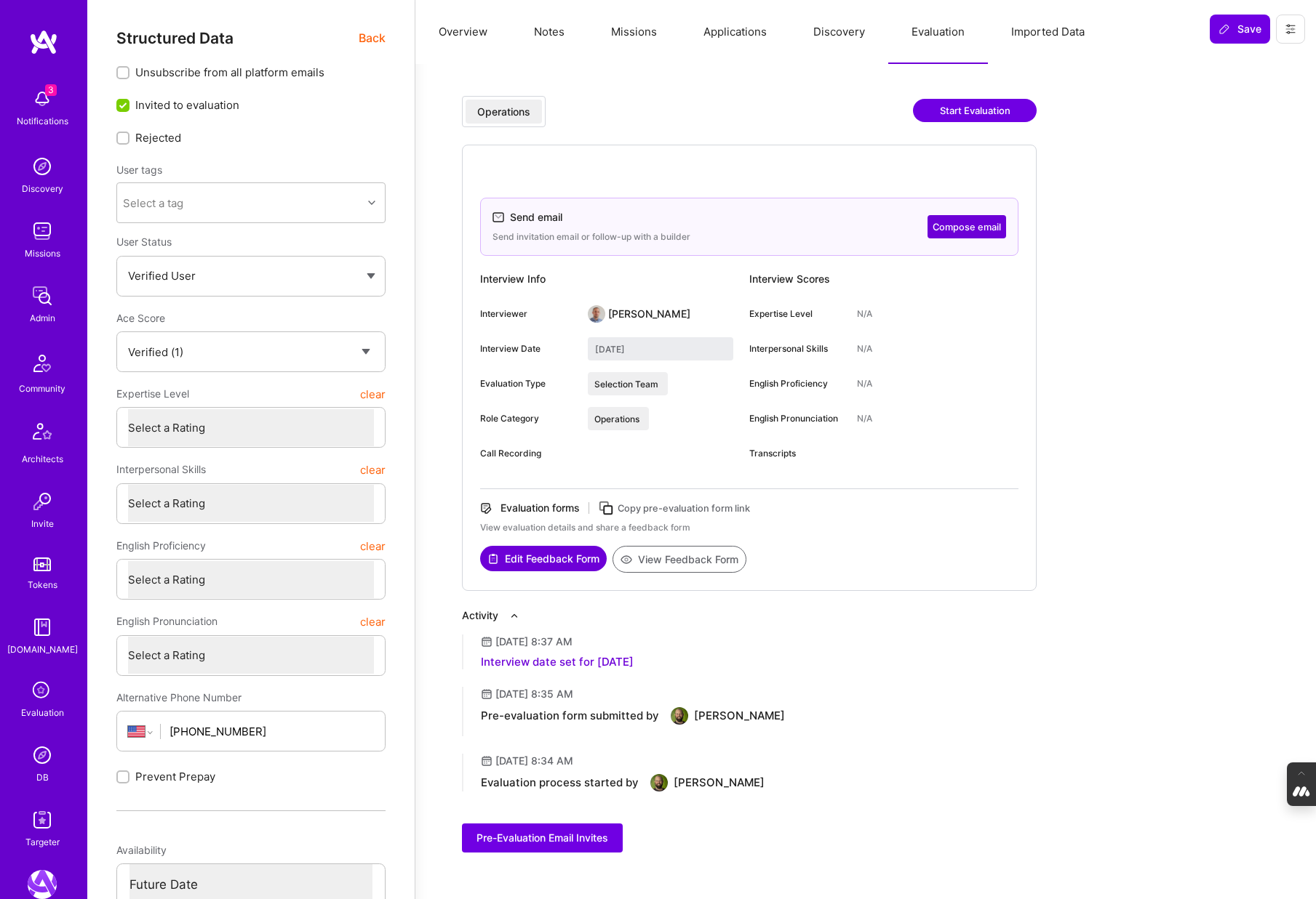
click at [976, 224] on button "Compose email" at bounding box center [966, 226] width 79 height 23
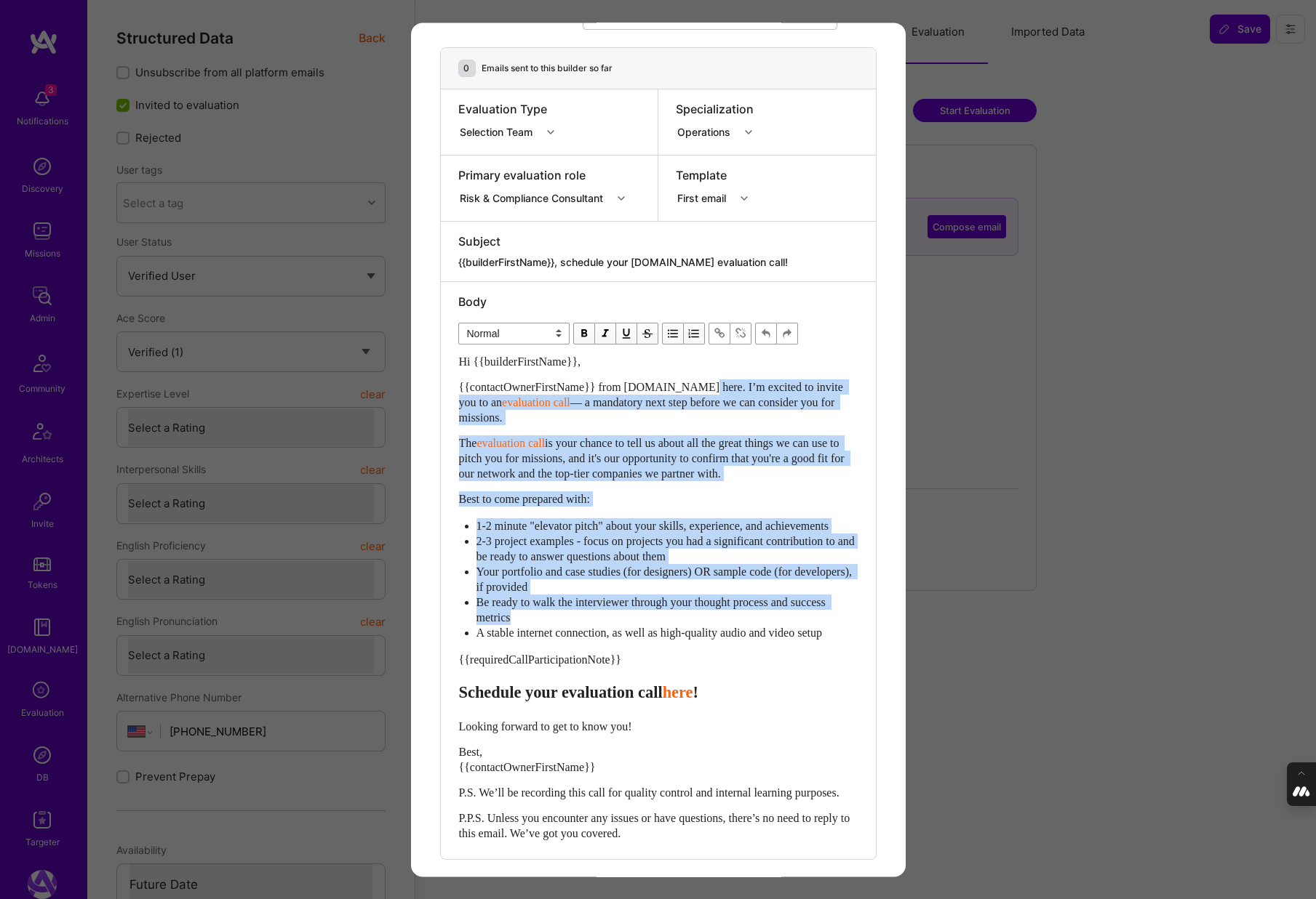
scroll to position [239, 0]
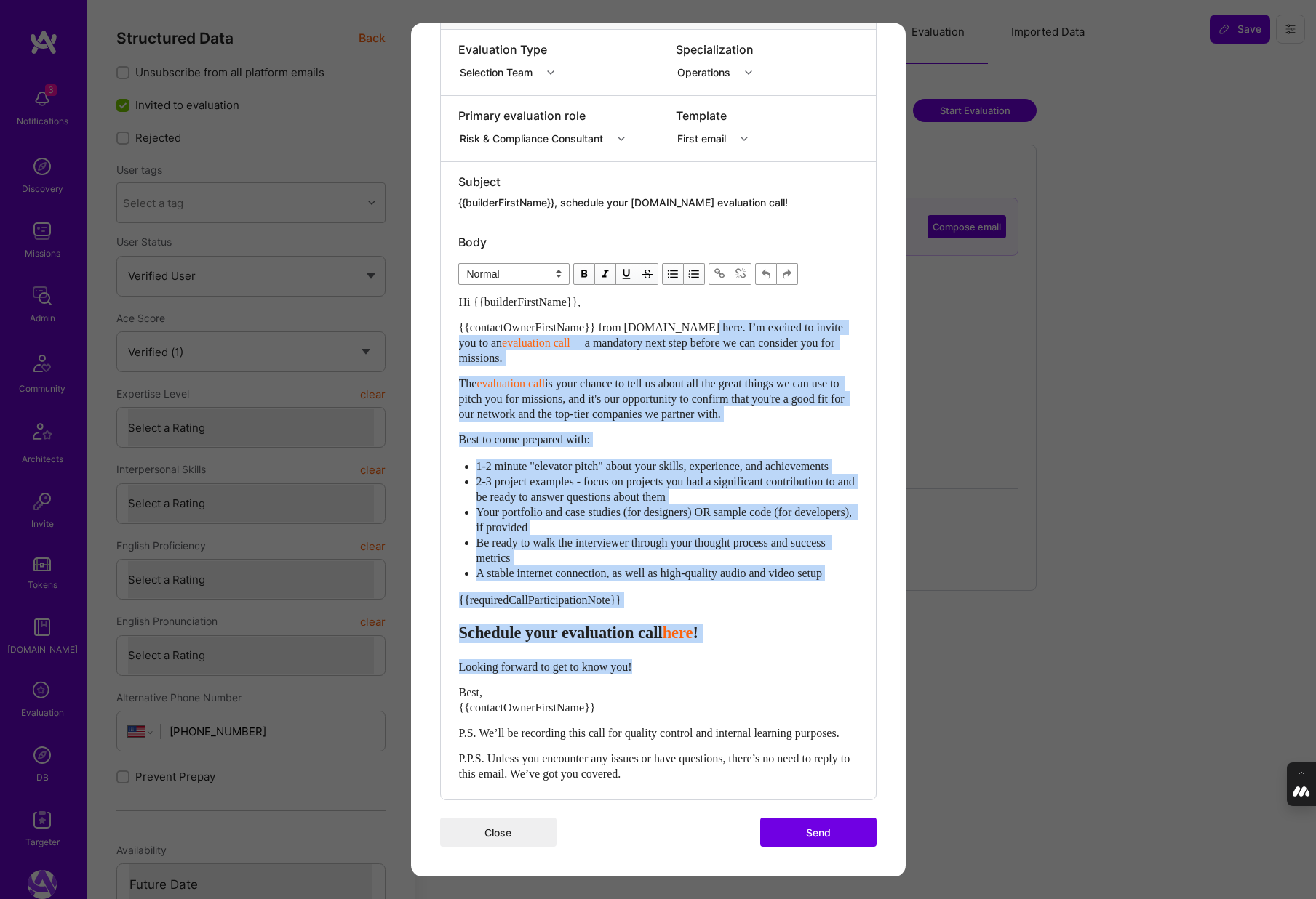
drag, startPoint x: 706, startPoint y: 385, endPoint x: 725, endPoint y: 651, distance: 266.7
click at [725, 651] on div "Hi {{builderFirstName}}, {{contactOwnerFirstName}} from A.Team here. I’m excite…" at bounding box center [658, 538] width 399 height 487
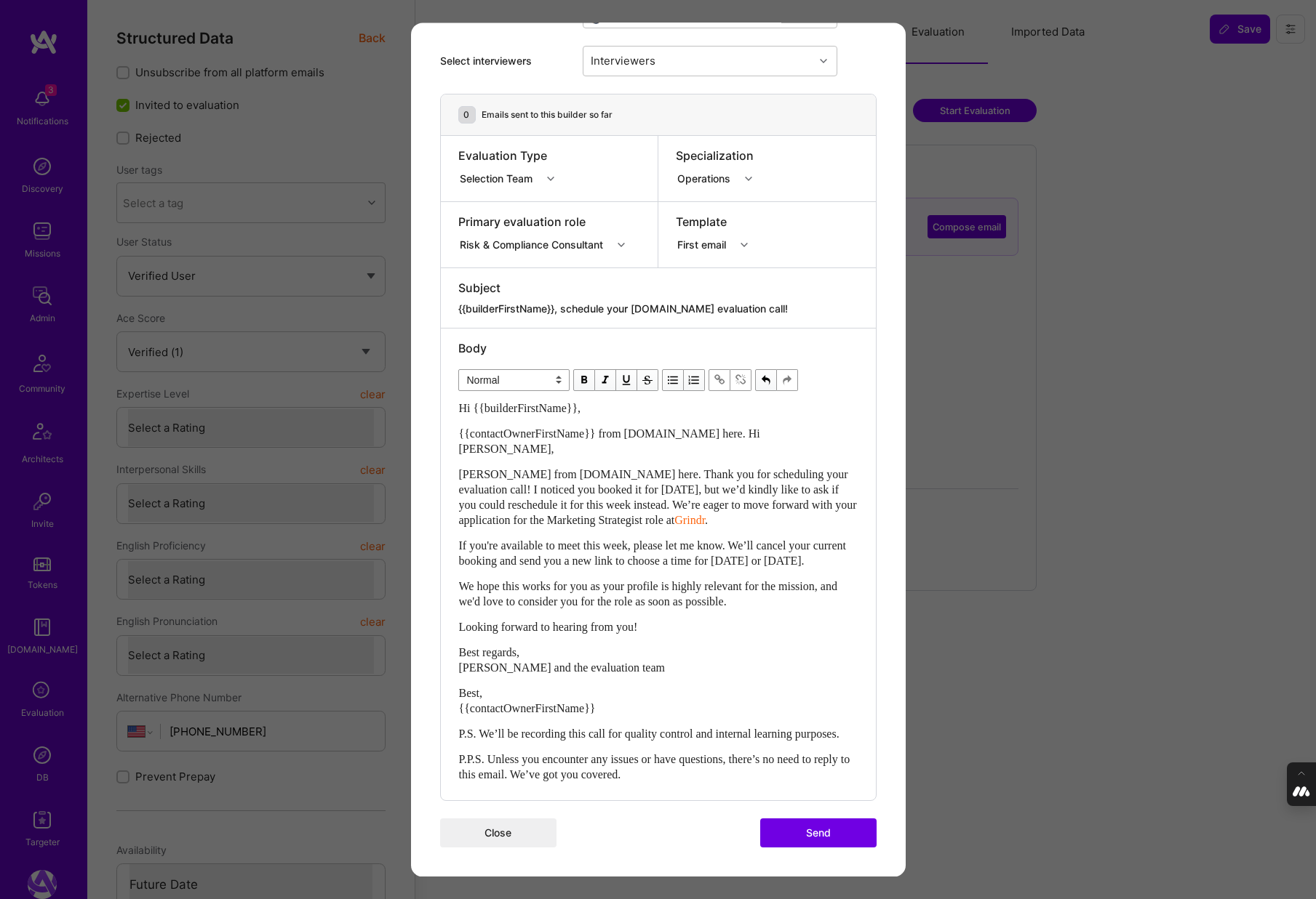
scroll to position [119, 0]
drag, startPoint x: 757, startPoint y: 415, endPoint x: 709, endPoint y: 415, distance: 48.0
click at [709, 426] on div "{{contactOwnerFirstName}} from A.Team here. Hi shiboni," at bounding box center [658, 441] width 399 height 31
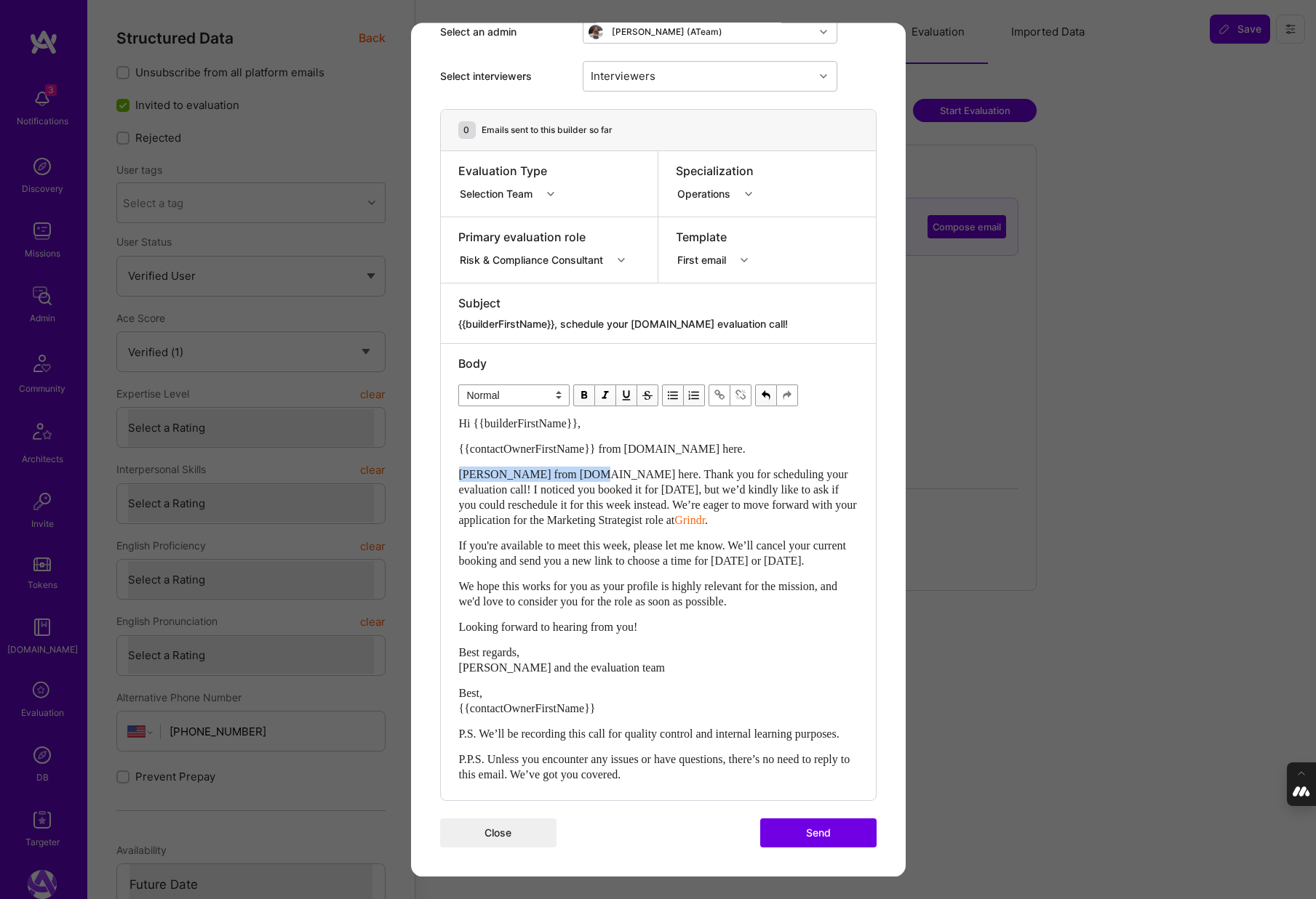
drag, startPoint x: 591, startPoint y: 442, endPoint x: 453, endPoint y: 441, distance: 138.0
click at [453, 441] on div "Body Normal Heading Large Heading Medium Heading Small Normal Hi {{builderFirst…" at bounding box center [658, 571] width 435 height 456
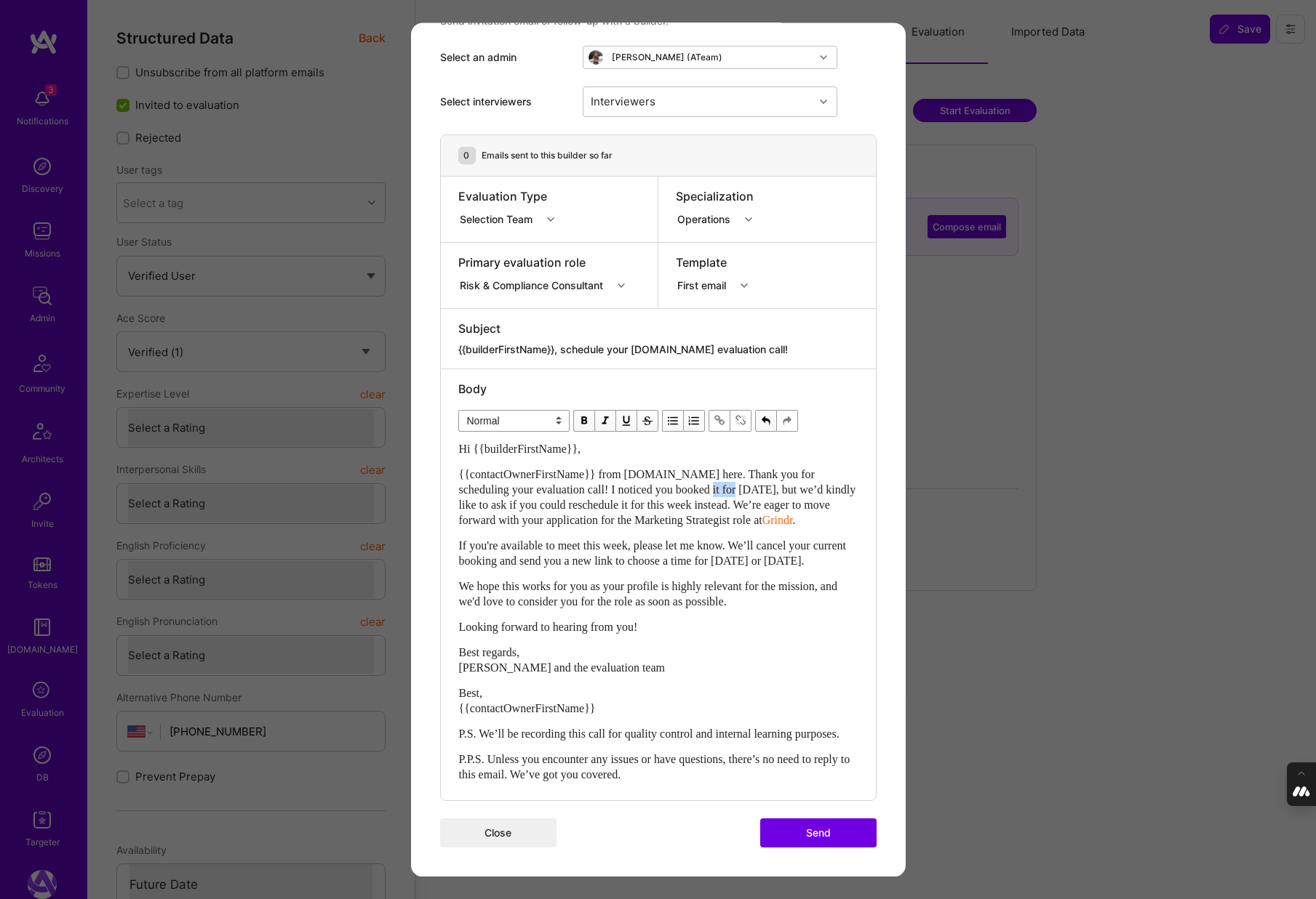
drag, startPoint x: 741, startPoint y: 461, endPoint x: 706, endPoint y: 461, distance: 35.0
click at [706, 468] on span "{{contactOwnerFirstName}} from A.Team here. Thank you for scheduling your evalu…" at bounding box center [658, 497] width 400 height 58
drag, startPoint x: 728, startPoint y: 472, endPoint x: 650, endPoint y: 473, distance: 78.0
click at [650, 473] on span "{{contactOwnerFirstName}} from A.Team here. Thank you for scheduling your evalu…" at bounding box center [658, 497] width 400 height 58
drag, startPoint x: 784, startPoint y: 490, endPoint x: 685, endPoint y: 490, distance: 99.0
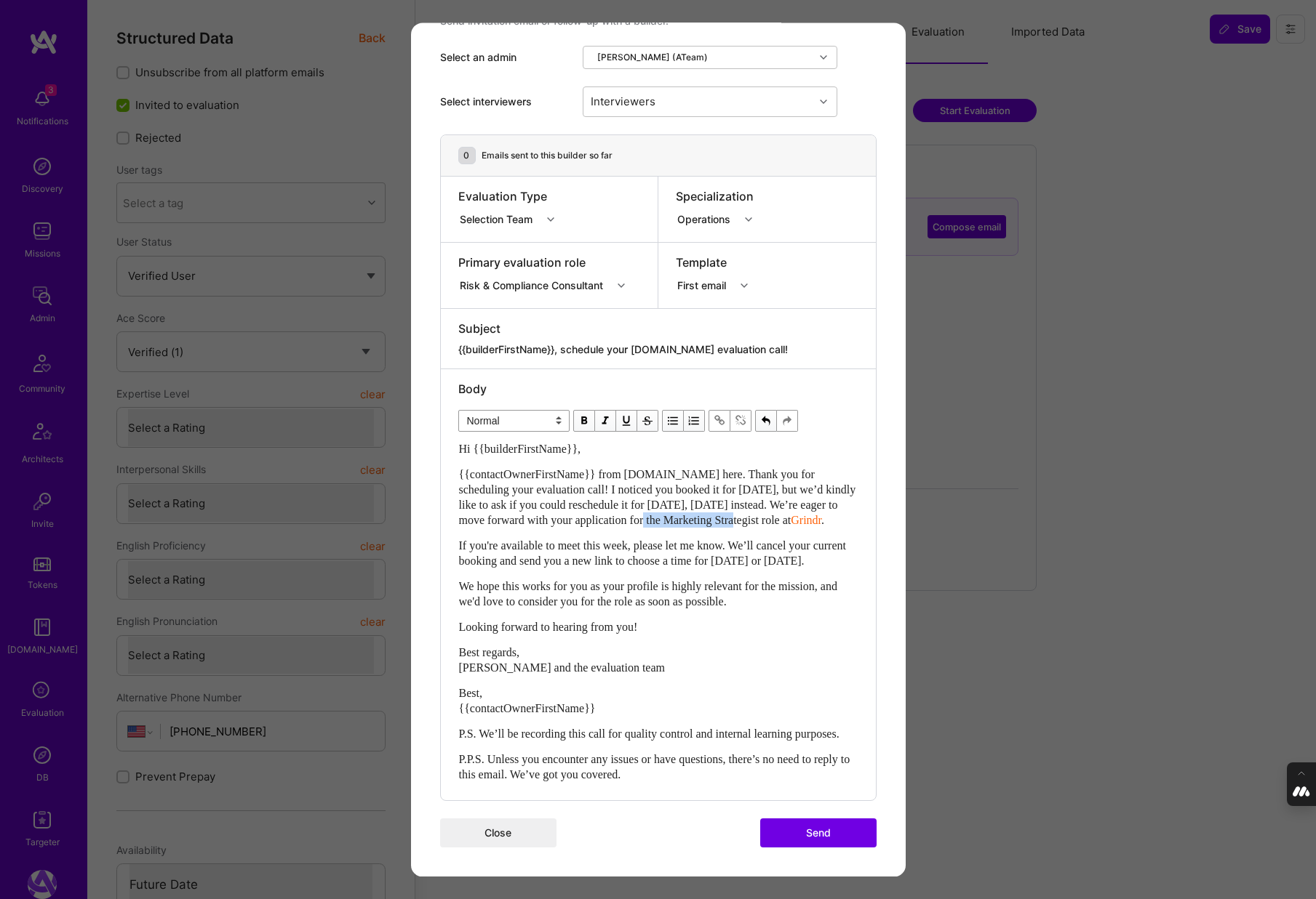
click at [685, 490] on span "{{contactOwnerFirstName}} from A.Team here. Thank you for scheduling your evalu…" at bounding box center [658, 497] width 400 height 58
drag, startPoint x: 853, startPoint y: 486, endPoint x: 813, endPoint y: 487, distance: 40.0
click at [813, 487] on div "{{contactOwnerFirstName}} from A.Team here. Thank you for scheduling your evalu…" at bounding box center [658, 496] width 399 height 61
drag, startPoint x: 814, startPoint y: 487, endPoint x: 849, endPoint y: 489, distance: 35.1
click at [849, 489] on span "{{contactOwnerFirstName}} from A.Team here. Thank you for scheduling your evalu…" at bounding box center [658, 497] width 400 height 58
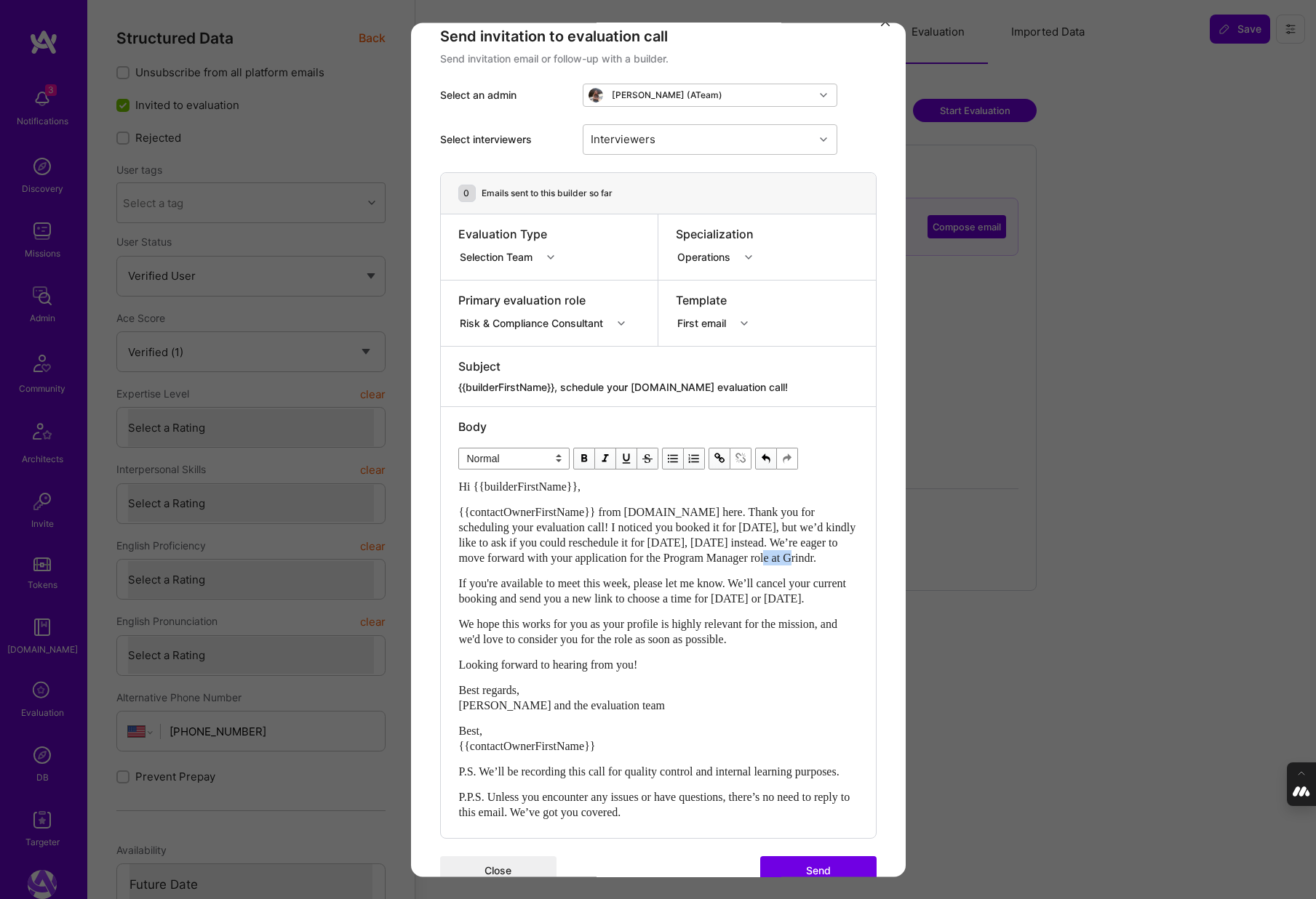
scroll to position [24, 0]
click at [719, 458] on span "modal" at bounding box center [719, 459] width 16 height 16
type input "https://platform.a.team/mission/682e31758fb06a86a0873176"
click at [888, 484] on span "modal" at bounding box center [882, 490] width 16 height 16
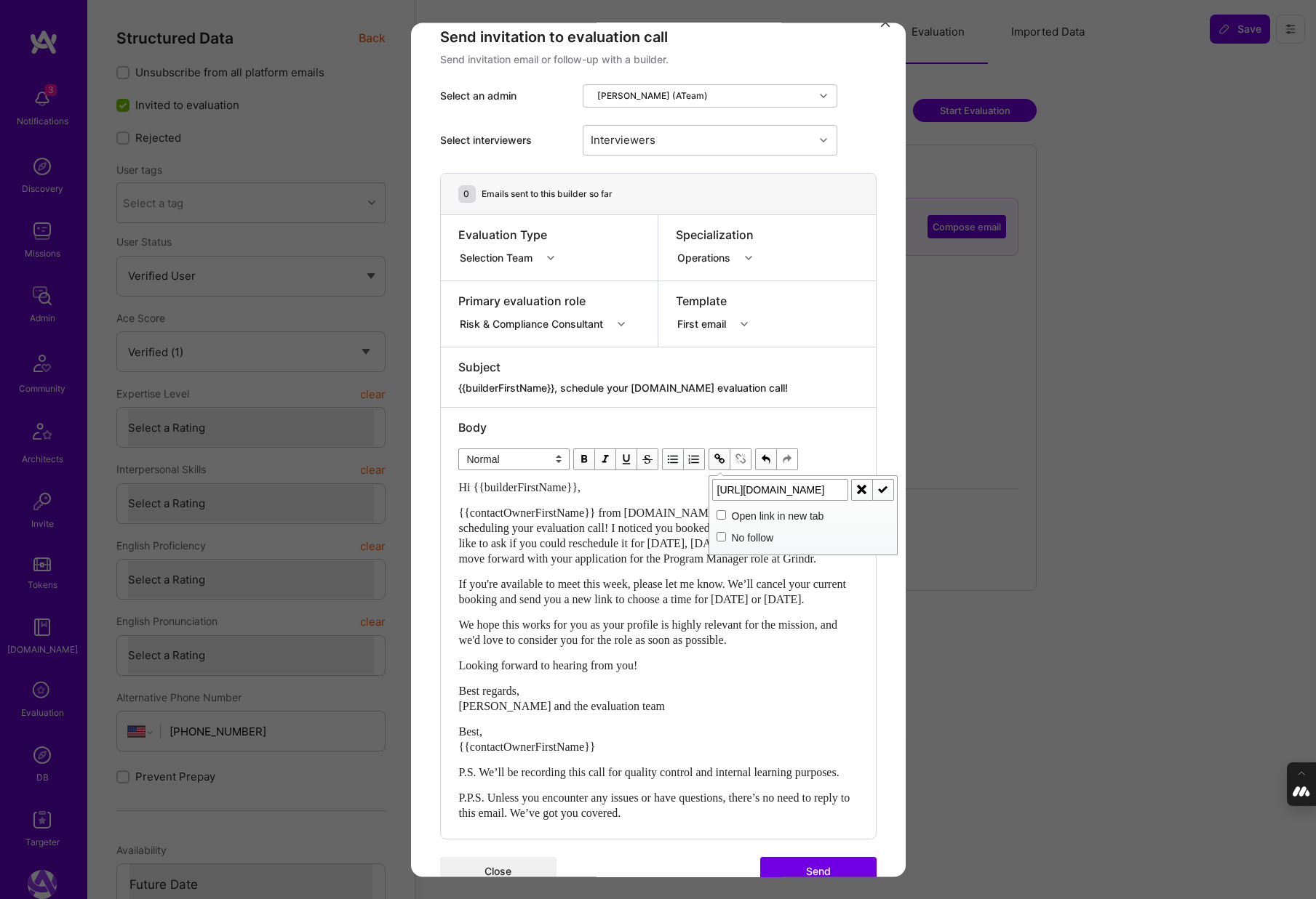
scroll to position [0, 0]
click at [700, 646] on span "We hope this works for you as your profile is highly relevant for the mission, …" at bounding box center [649, 632] width 381 height 28
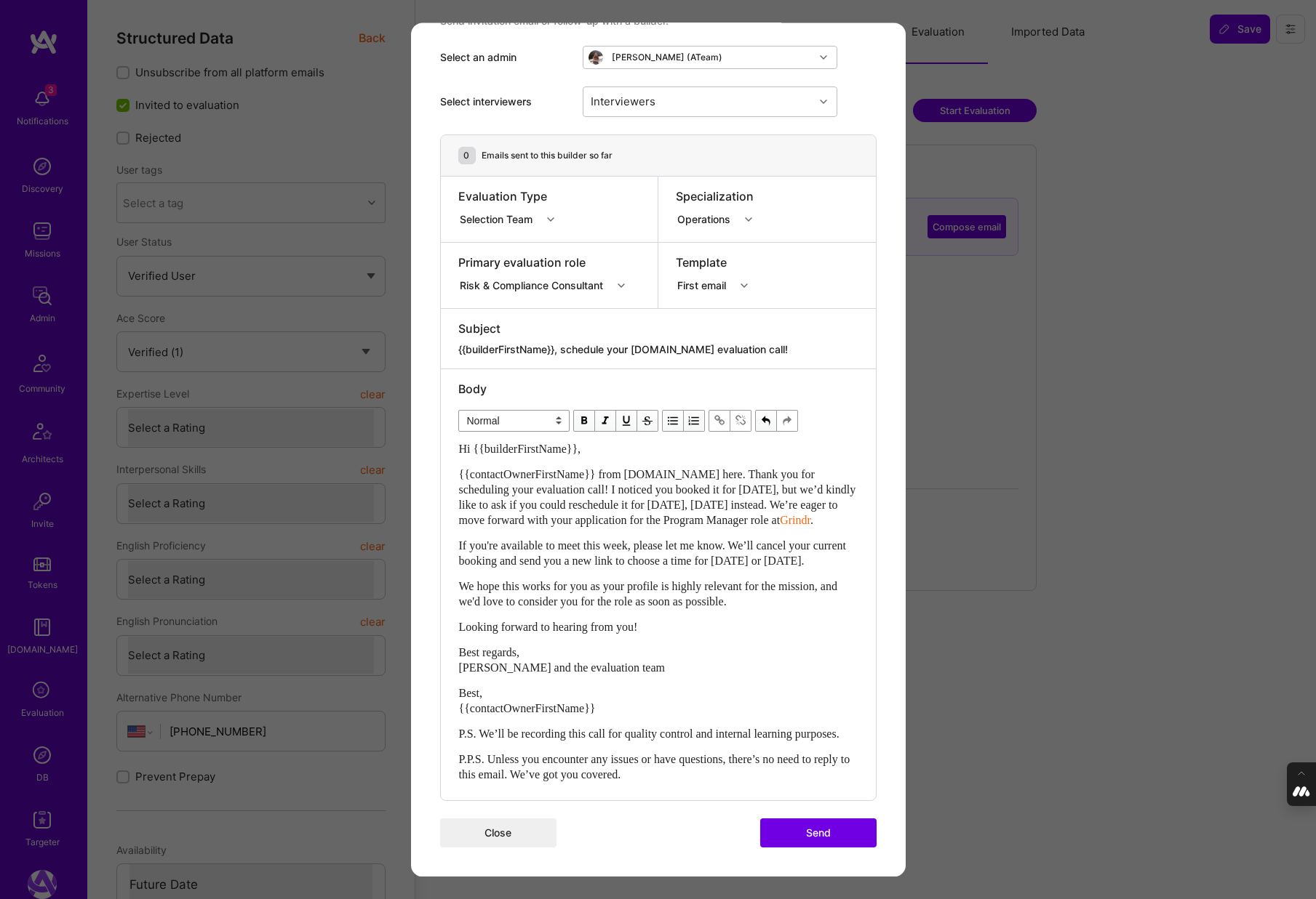
scroll to position [93, 0]
drag, startPoint x: 654, startPoint y: 514, endPoint x: 451, endPoint y: 508, distance: 203.1
click at [451, 508] on div "Body Normal Heading Large Heading Medium Heading Small Normal Hi {{builderFirst…" at bounding box center [658, 585] width 435 height 432
click at [525, 539] on span "Please let me know. We’ll cancel your current booking and send you a new link t…" at bounding box center [651, 553] width 385 height 28
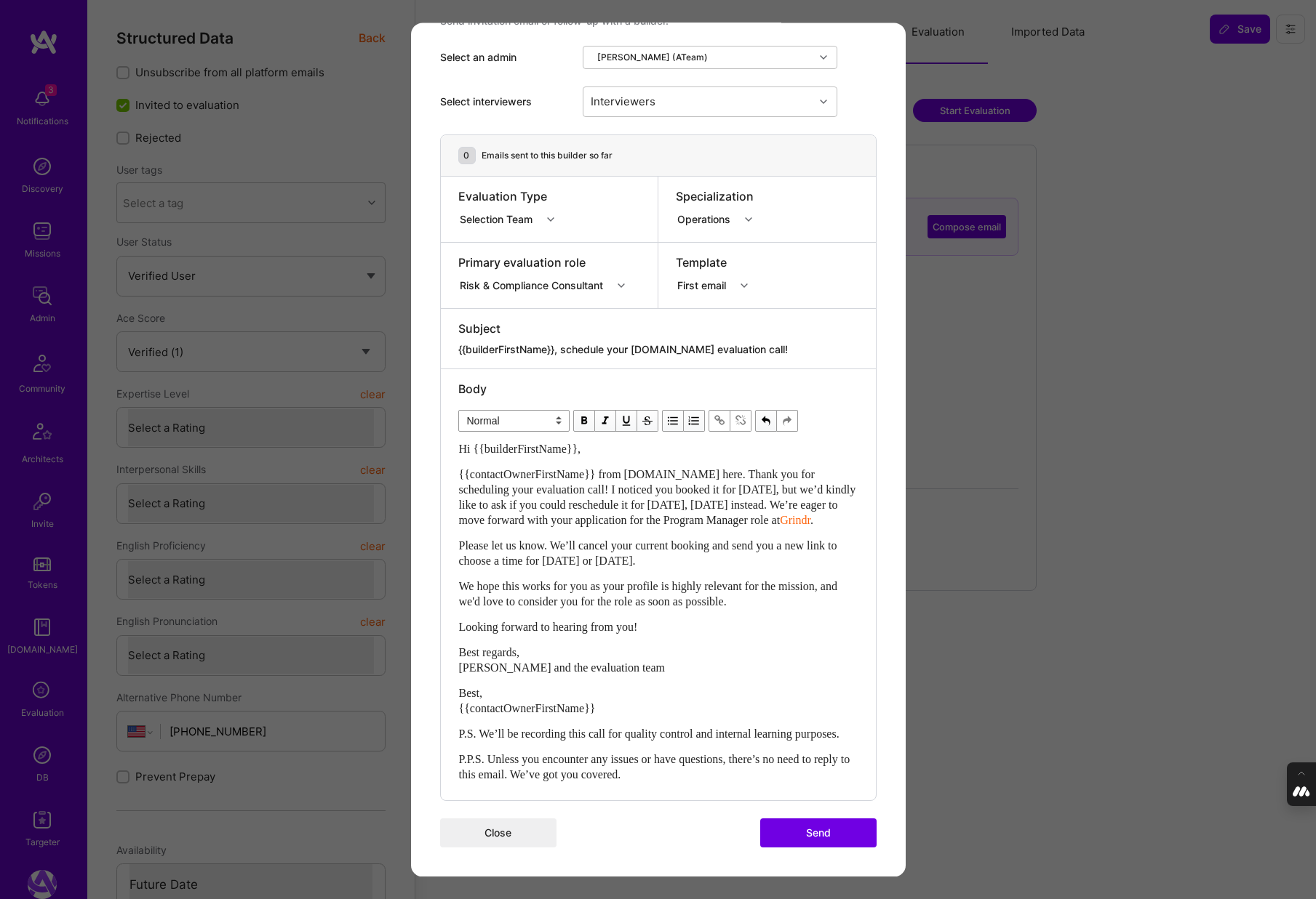
click at [549, 539] on span "Please let us know. We’ll cancel your current booking and send you a new link t…" at bounding box center [649, 553] width 381 height 28
click at [626, 539] on span "If you're available to meet this week, please let me know. We’ll cancel your cu…" at bounding box center [654, 553] width 391 height 28
click at [712, 539] on span "If you're available to meet this week, please let me know. We’ll cancel your cu…" at bounding box center [654, 553] width 391 height 28
drag, startPoint x: 493, startPoint y: 543, endPoint x: 448, endPoint y: 543, distance: 45.0
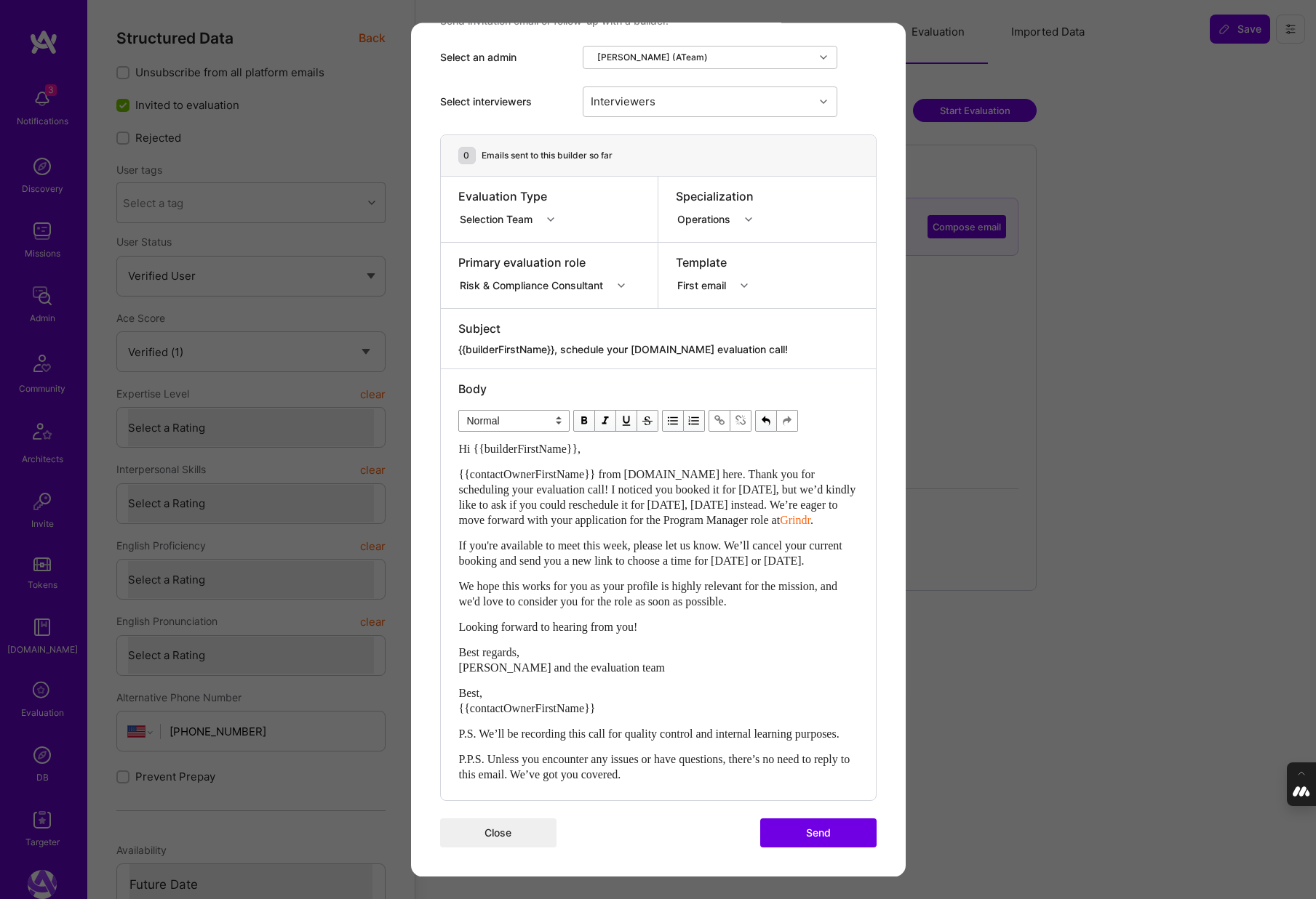
click at [448, 543] on div "Body Normal Heading Large Heading Medium Heading Small Normal Hi {{builderFirst…" at bounding box center [658, 585] width 435 height 432
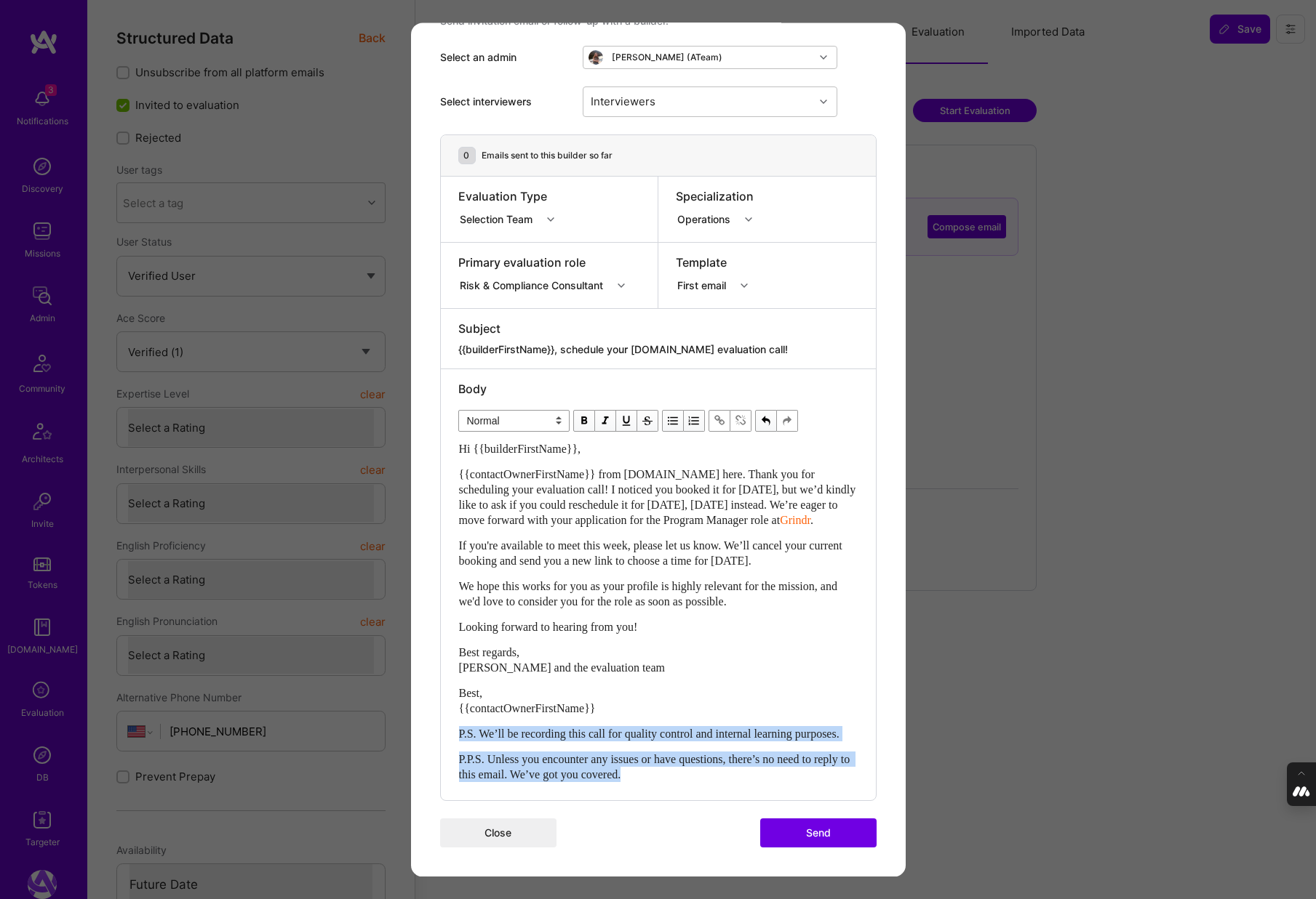
drag, startPoint x: 690, startPoint y: 778, endPoint x: 447, endPoint y: 713, distance: 251.5
click at [447, 713] on div "Body Normal Heading Large Heading Medium Heading Small Normal Hi {{builderFirst…" at bounding box center [658, 585] width 435 height 432
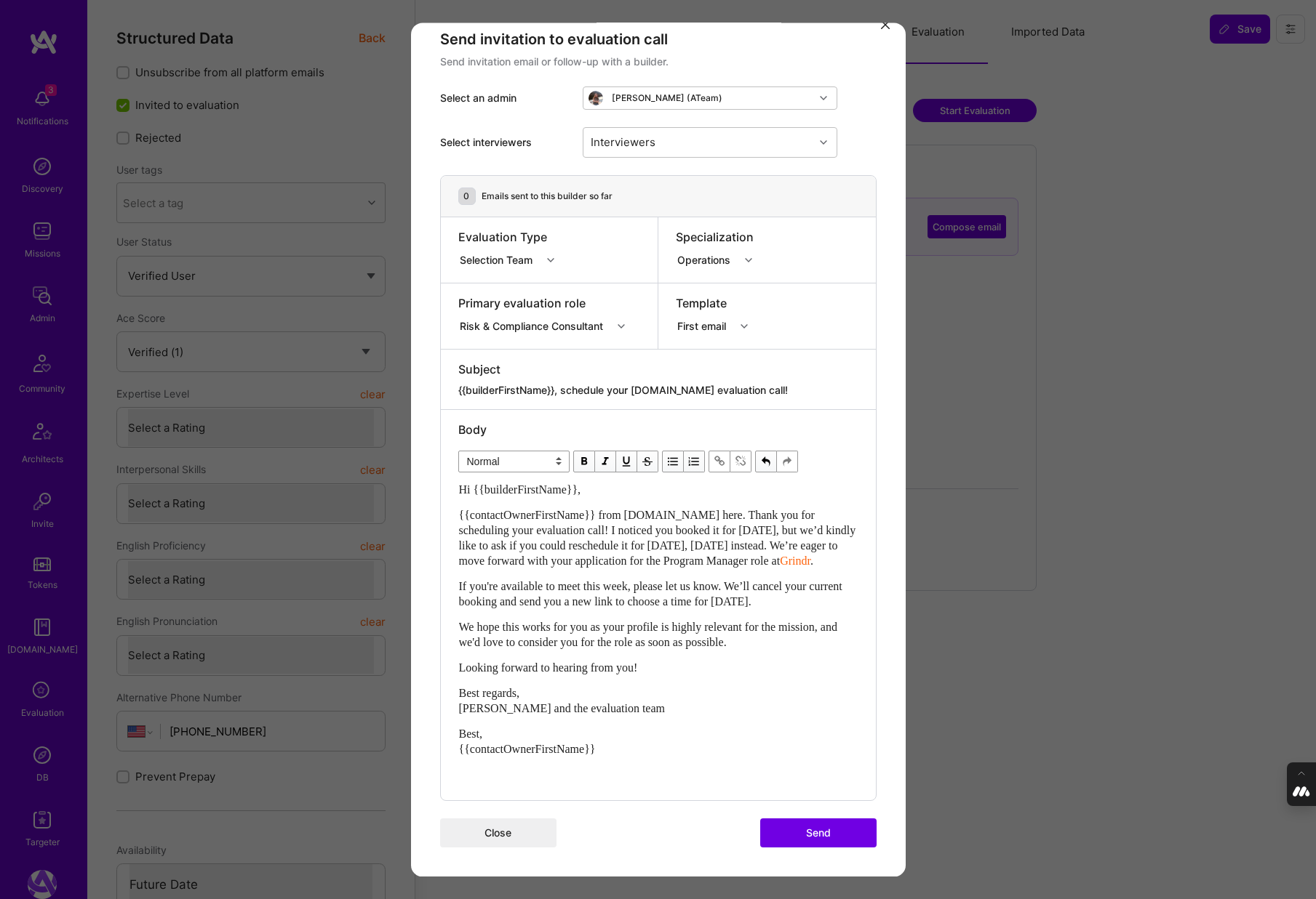
scroll to position [22, 0]
drag, startPoint x: 619, startPoint y: 751, endPoint x: 448, endPoint y: 727, distance: 172.7
click at [448, 727] on div "Body Normal Heading Large Heading Medium Heading Small Normal Hi {{builderFirst…" at bounding box center [658, 604] width 435 height 391
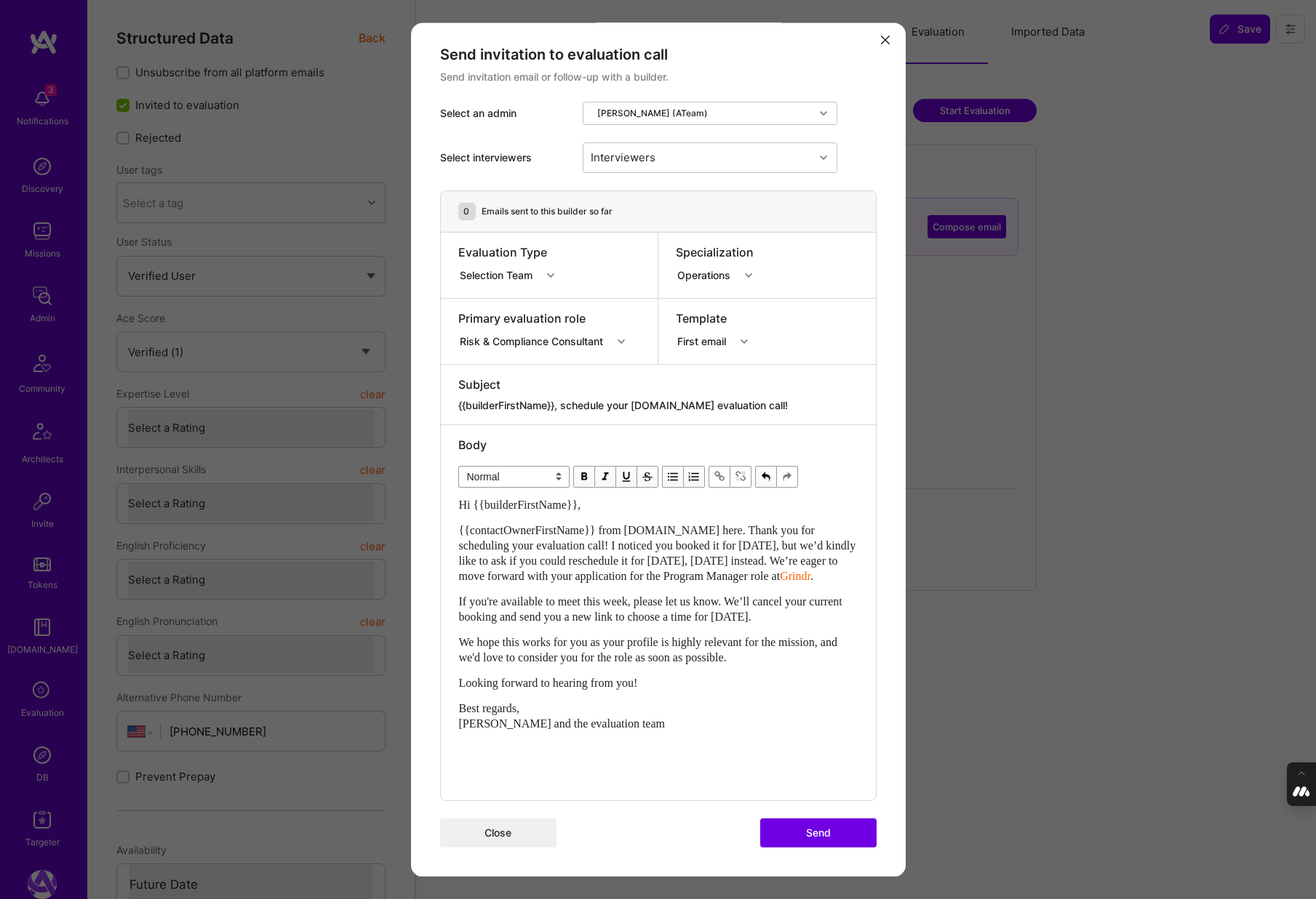
scroll to position [0, 0]
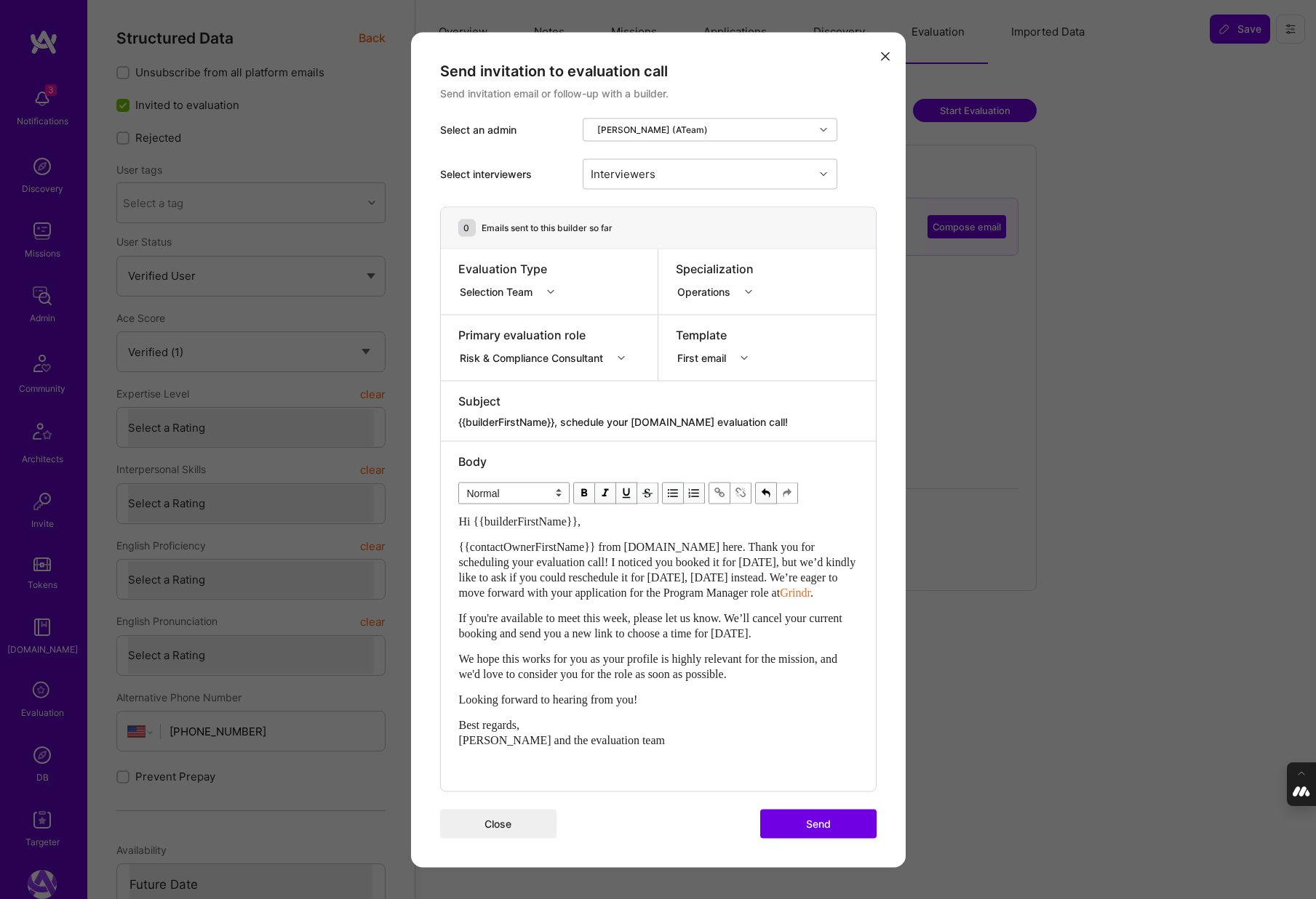
click at [814, 822] on button "Send" at bounding box center [818, 823] width 116 height 29
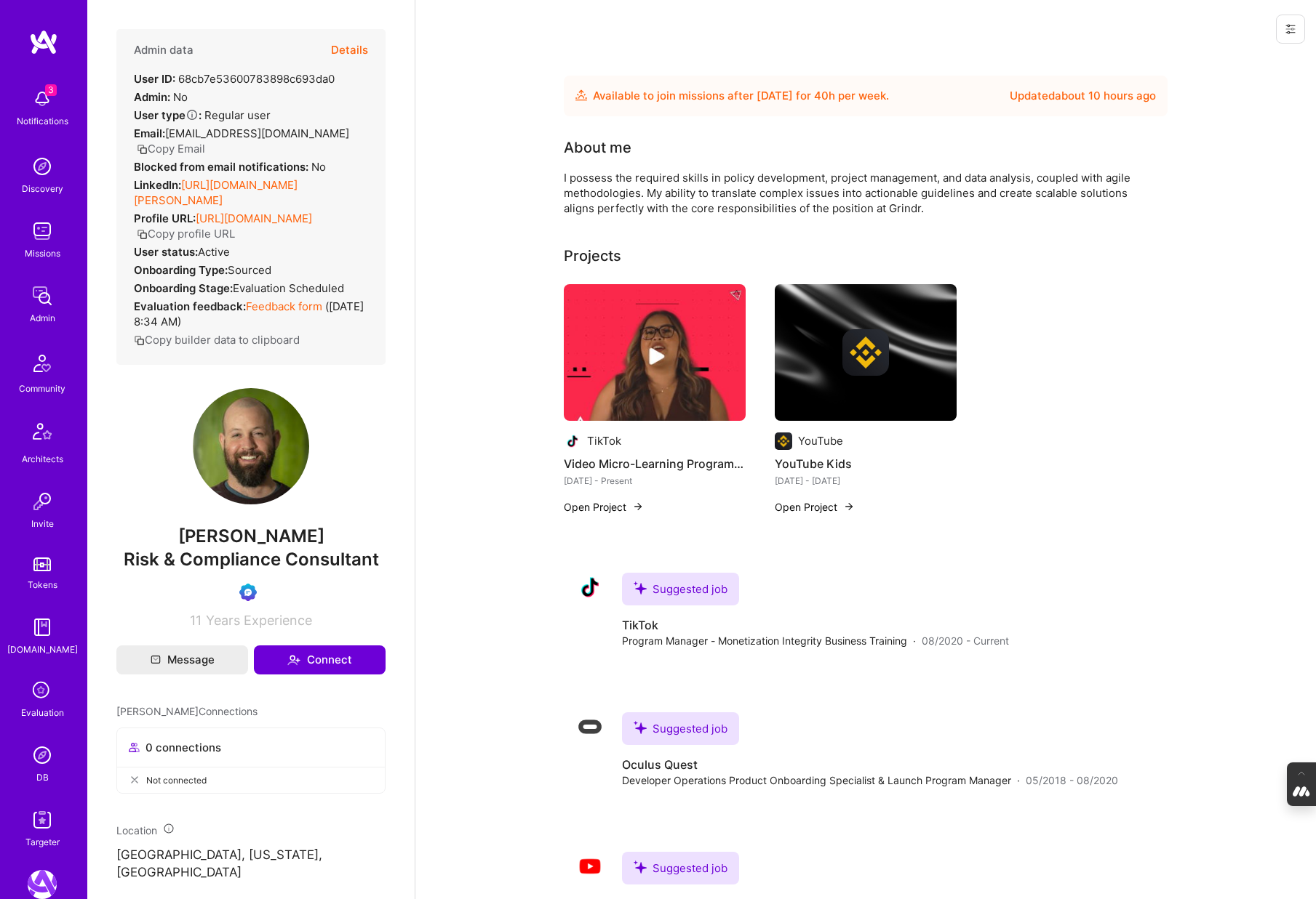
click at [350, 55] on button "Details" at bounding box center [349, 50] width 37 height 42
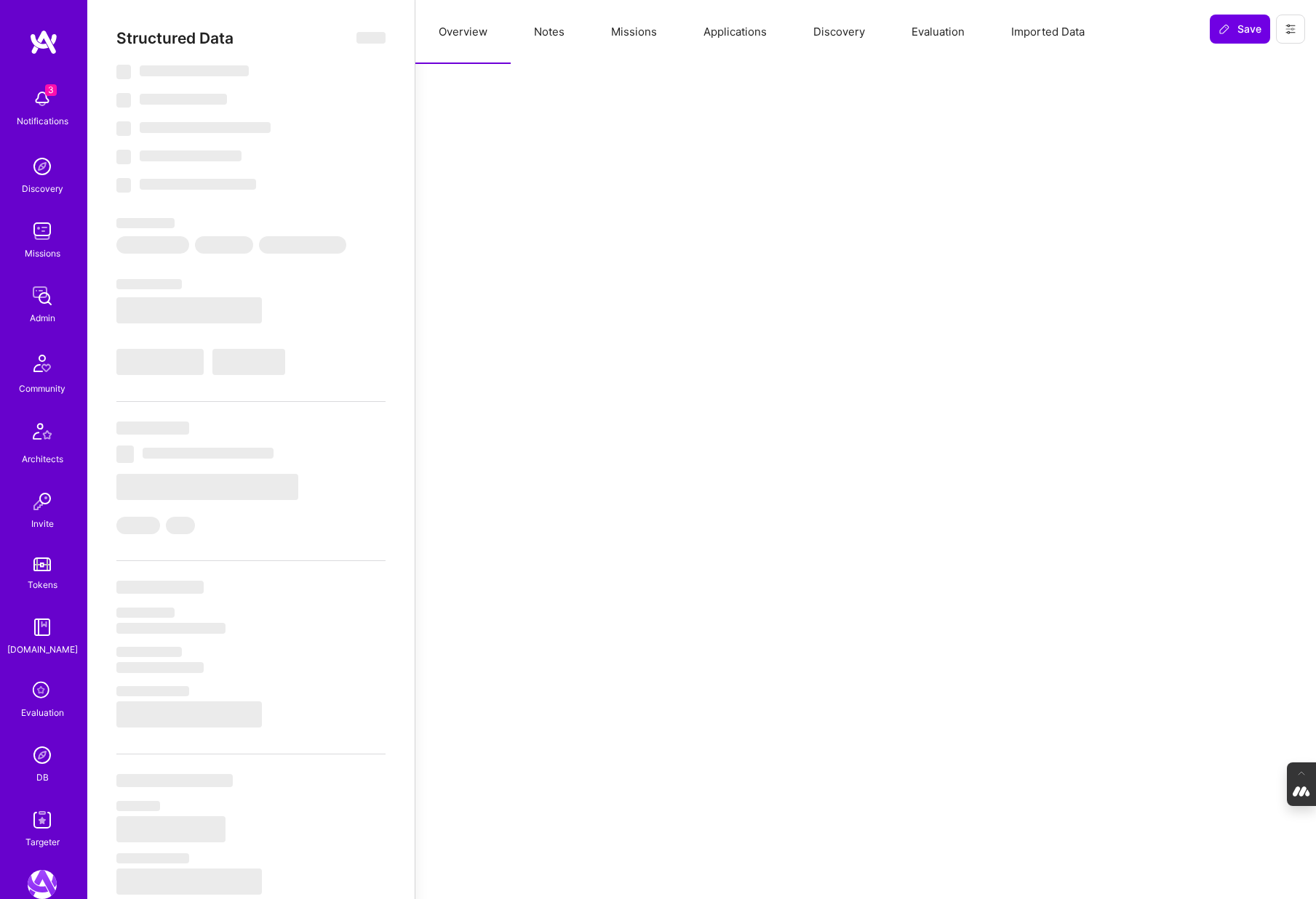
select select "Future Date"
select select "Verified"
select select "US"
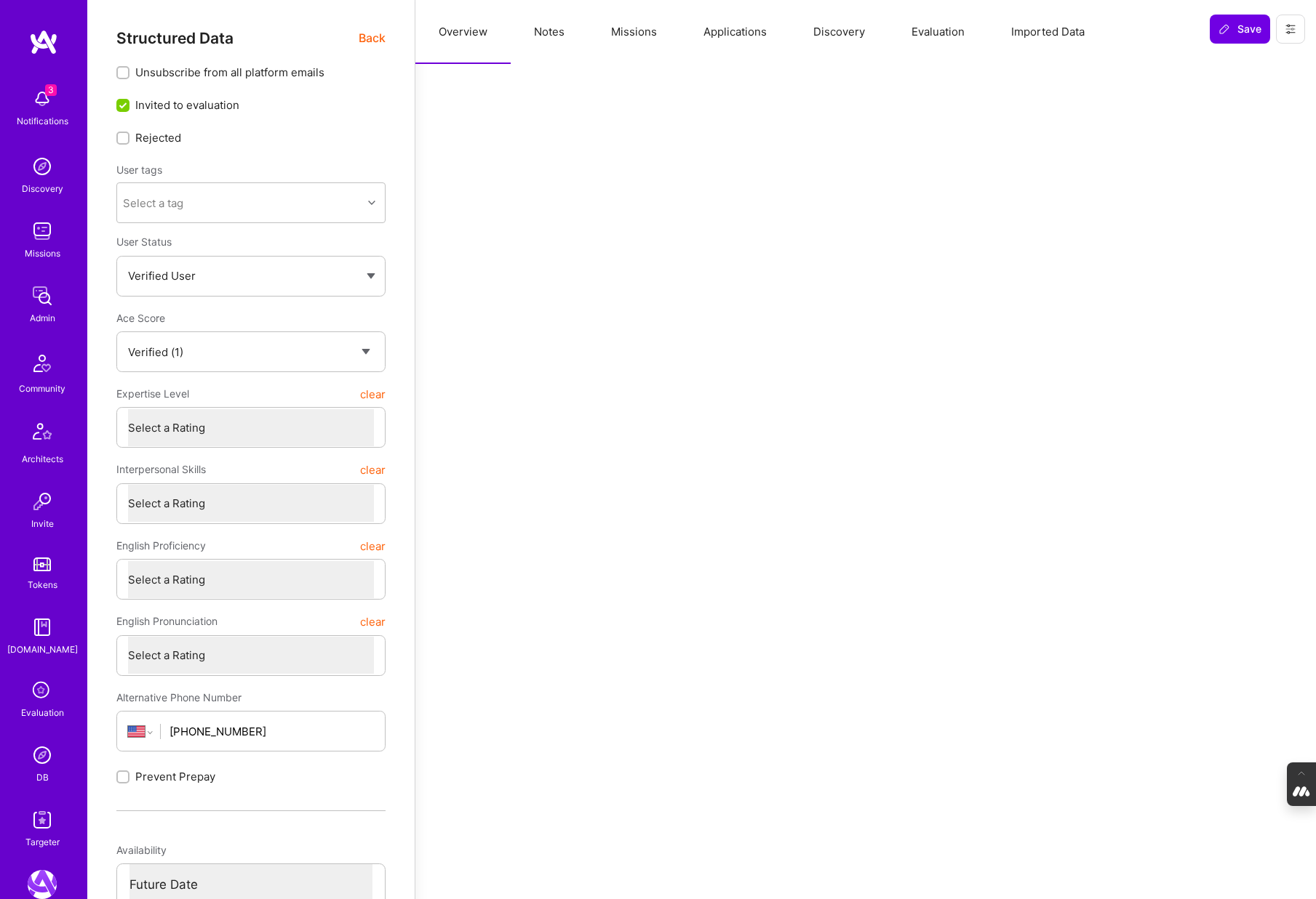
click at [732, 30] on button "Applications" at bounding box center [734, 32] width 110 height 64
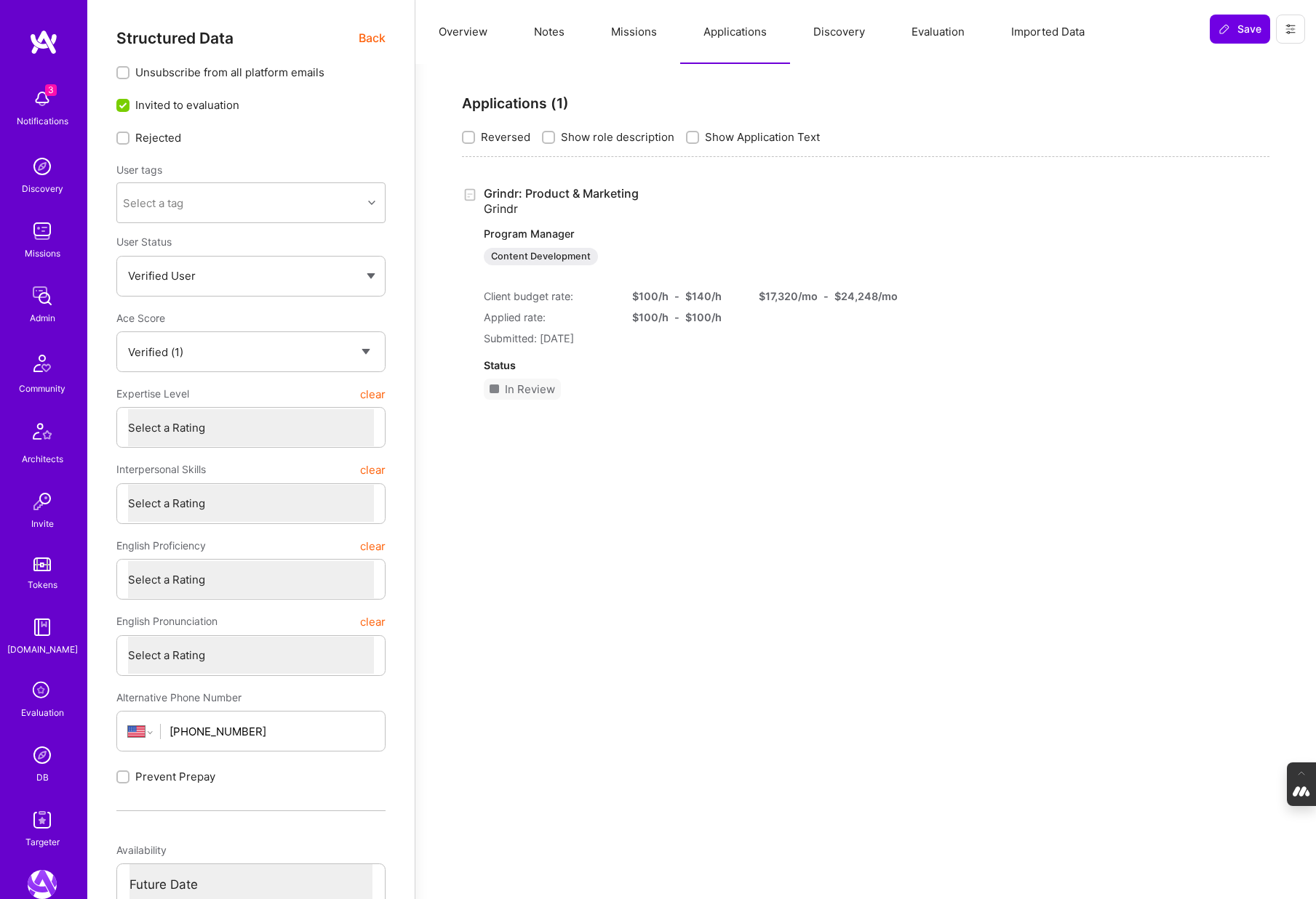
click at [557, 192] on link "Grindr: Product & Marketing Grindr Program Manager Content Development" at bounding box center [675, 225] width 384 height 79
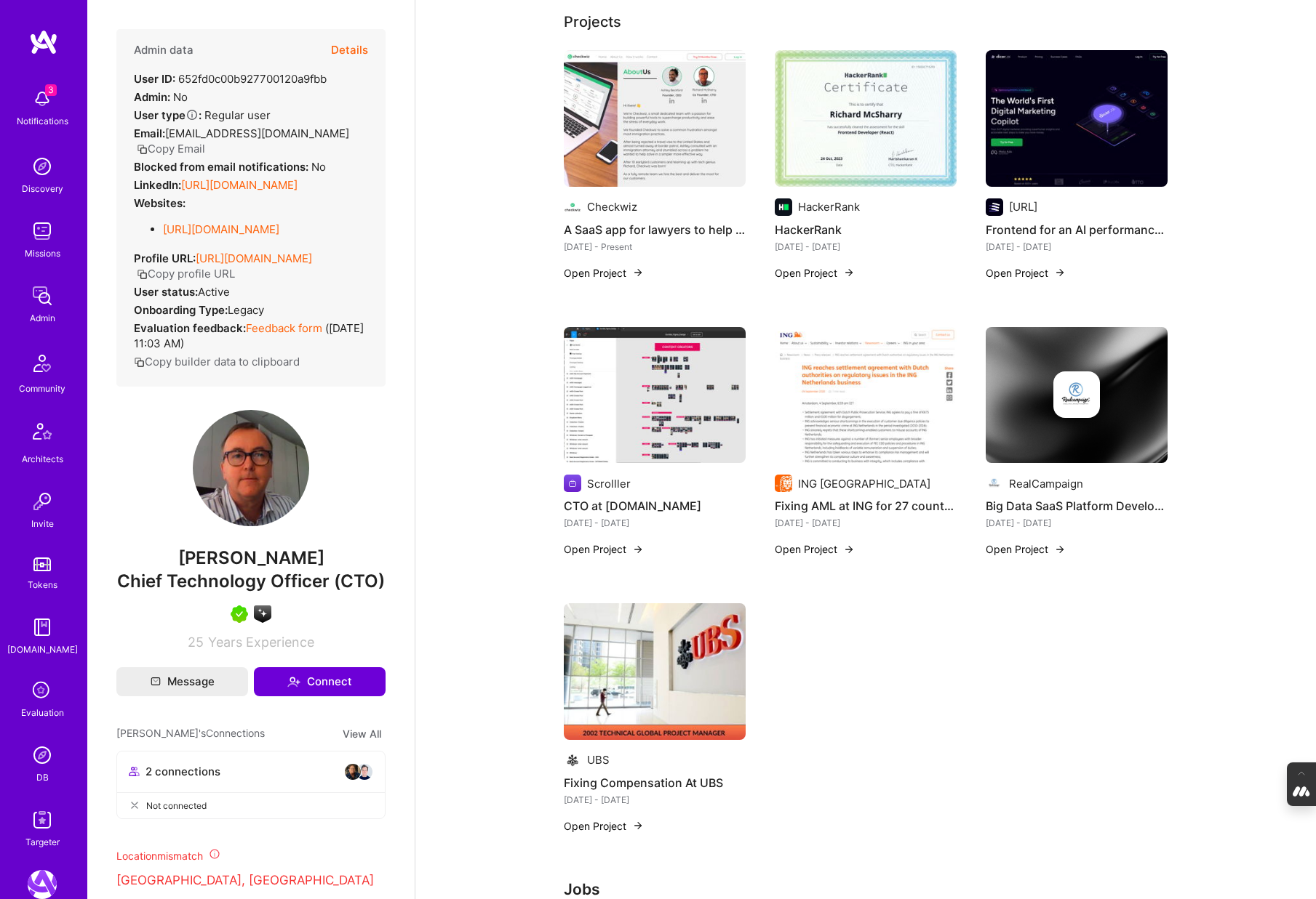
scroll to position [421, 0]
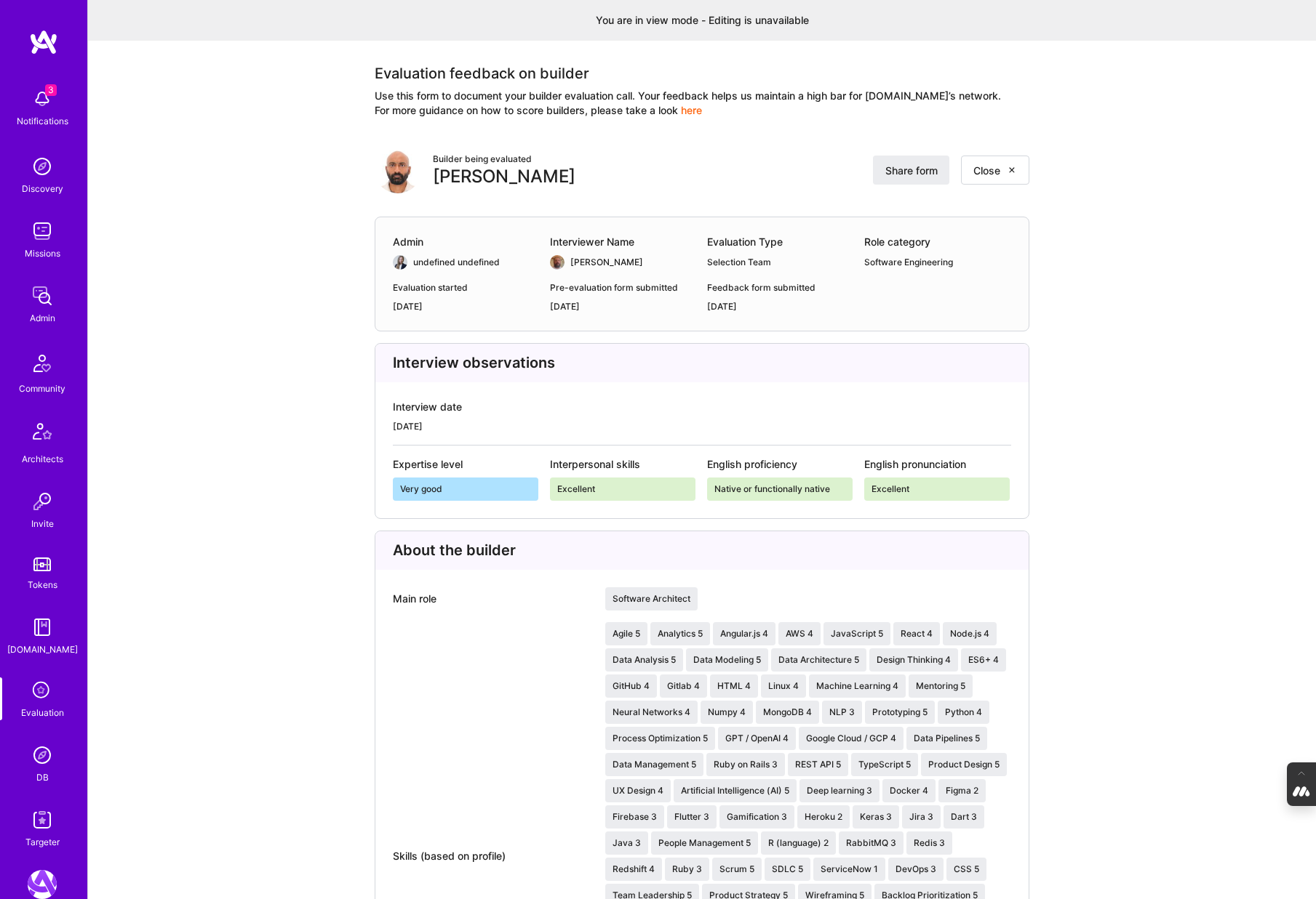
scroll to position [3396, 0]
